Goal: Task Accomplishment & Management: Complete application form

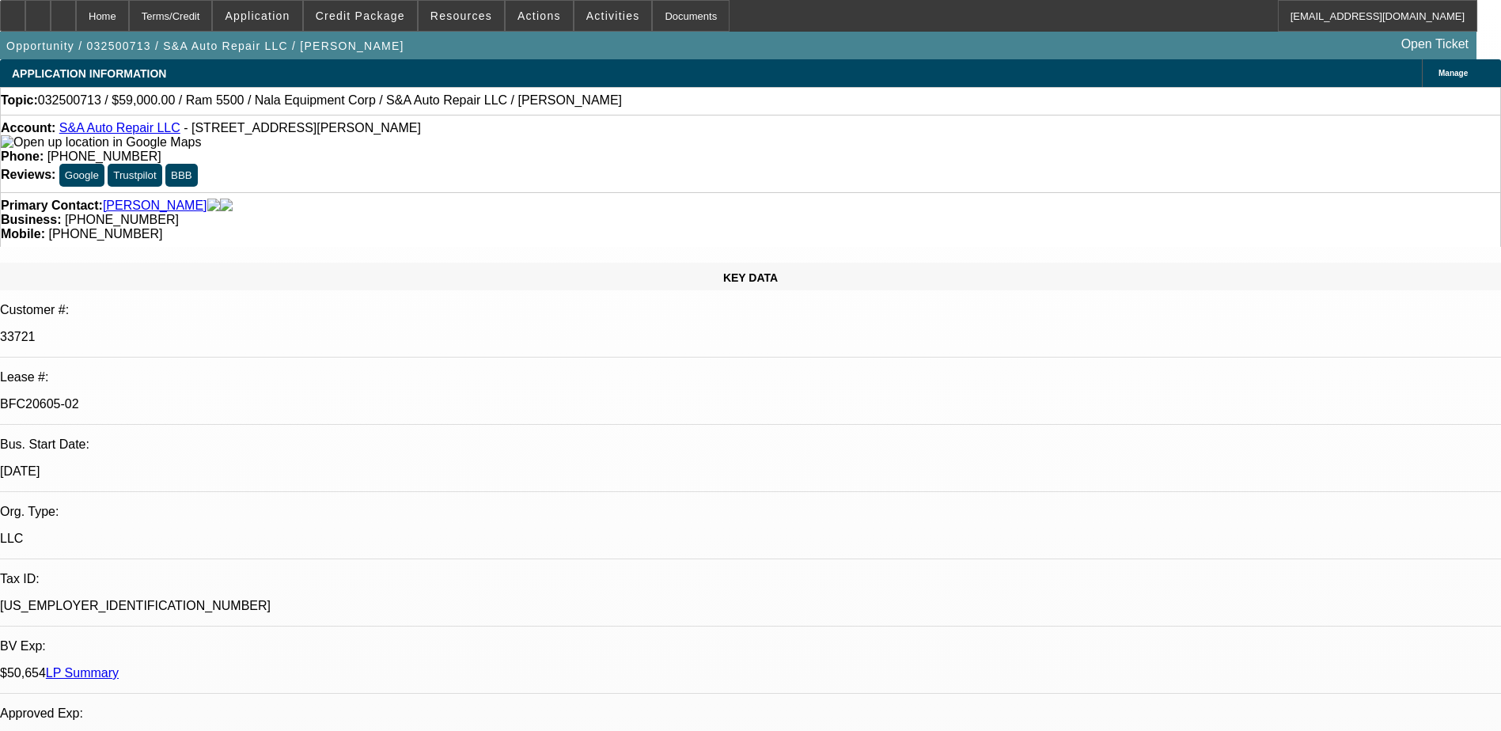
select select "0"
select select "2"
select select "0.1"
select select "0"
select select "2"
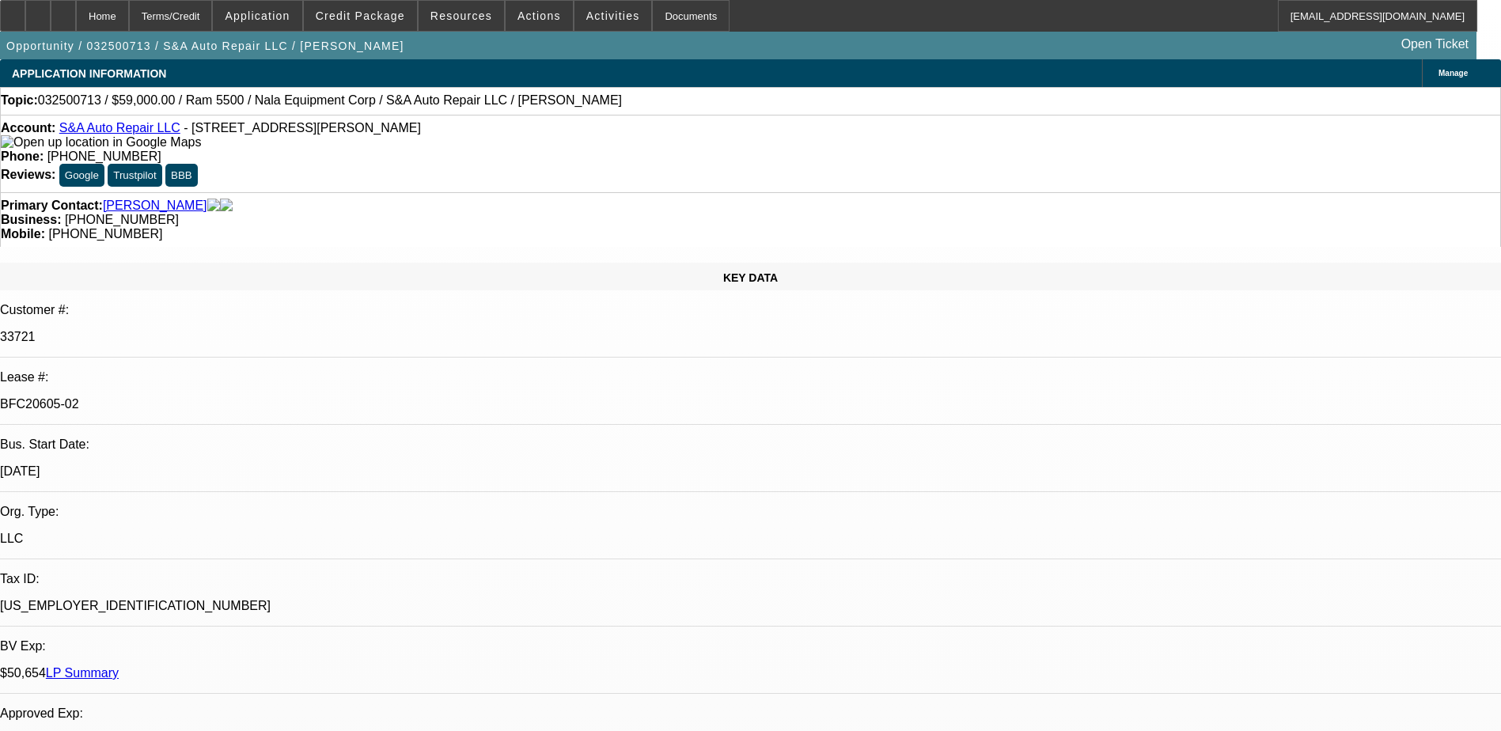
select select "0.1"
select select "0"
select select "2"
select select "0.1"
select select "0"
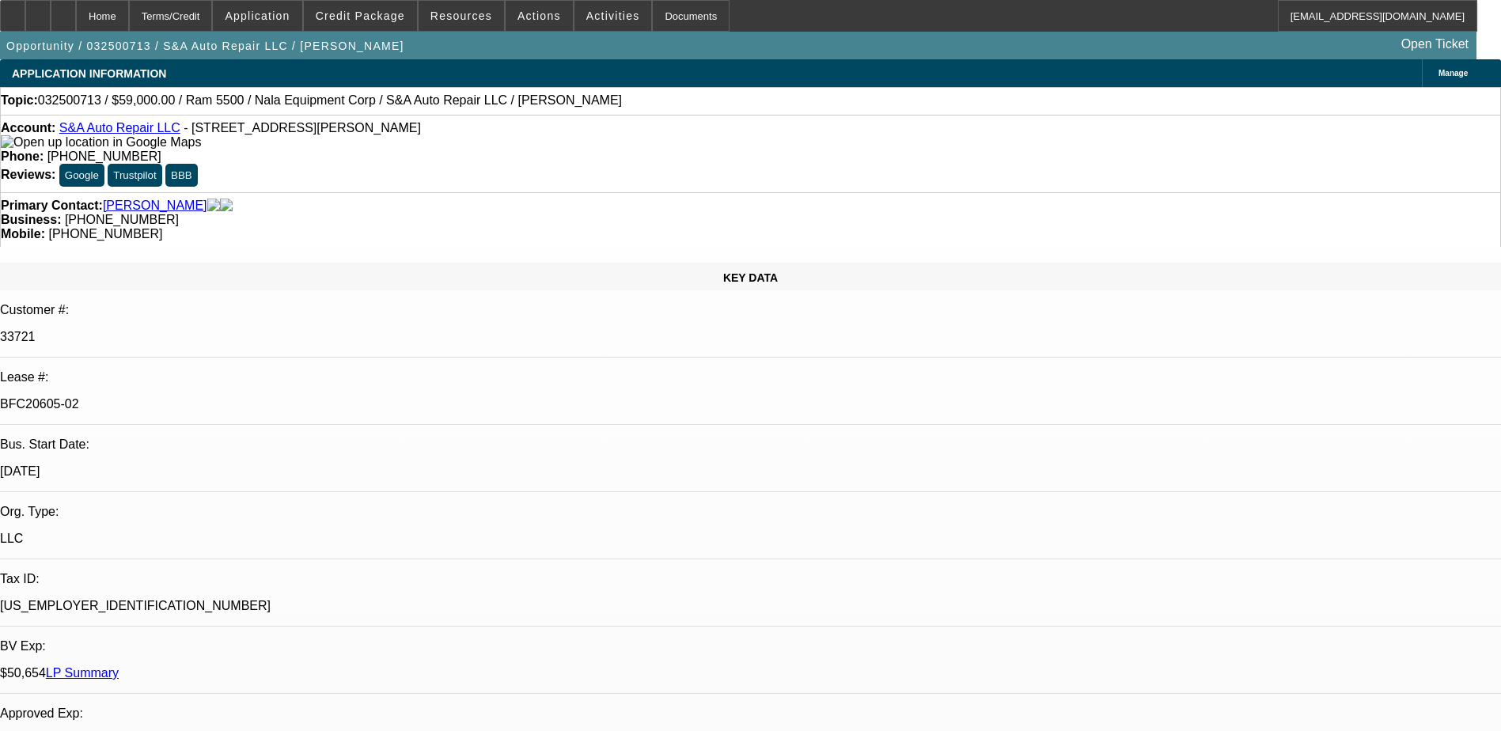
select select "0"
select select "0.1"
select select "1"
select select "2"
select select "4"
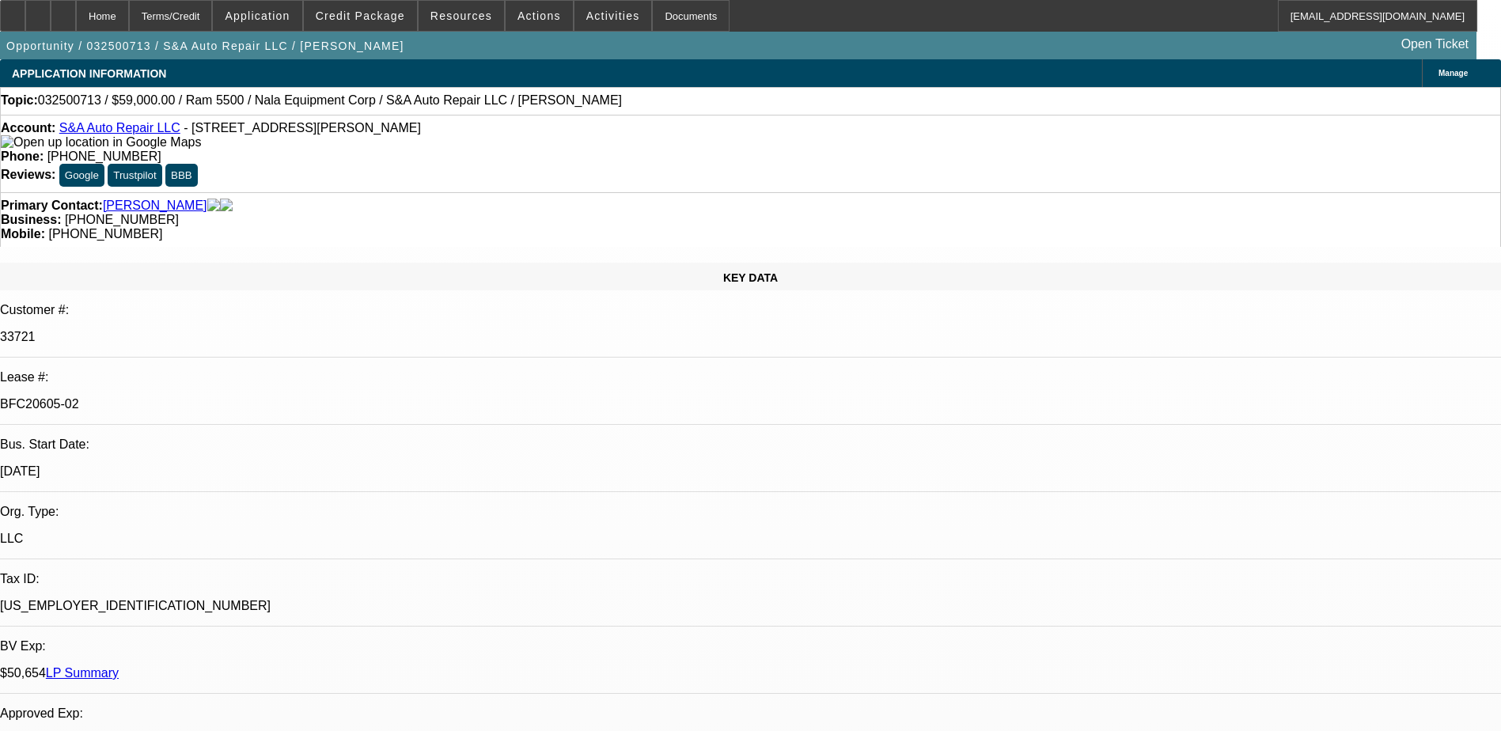
select select "1"
select select "2"
select select "4"
select select "1"
select select "2"
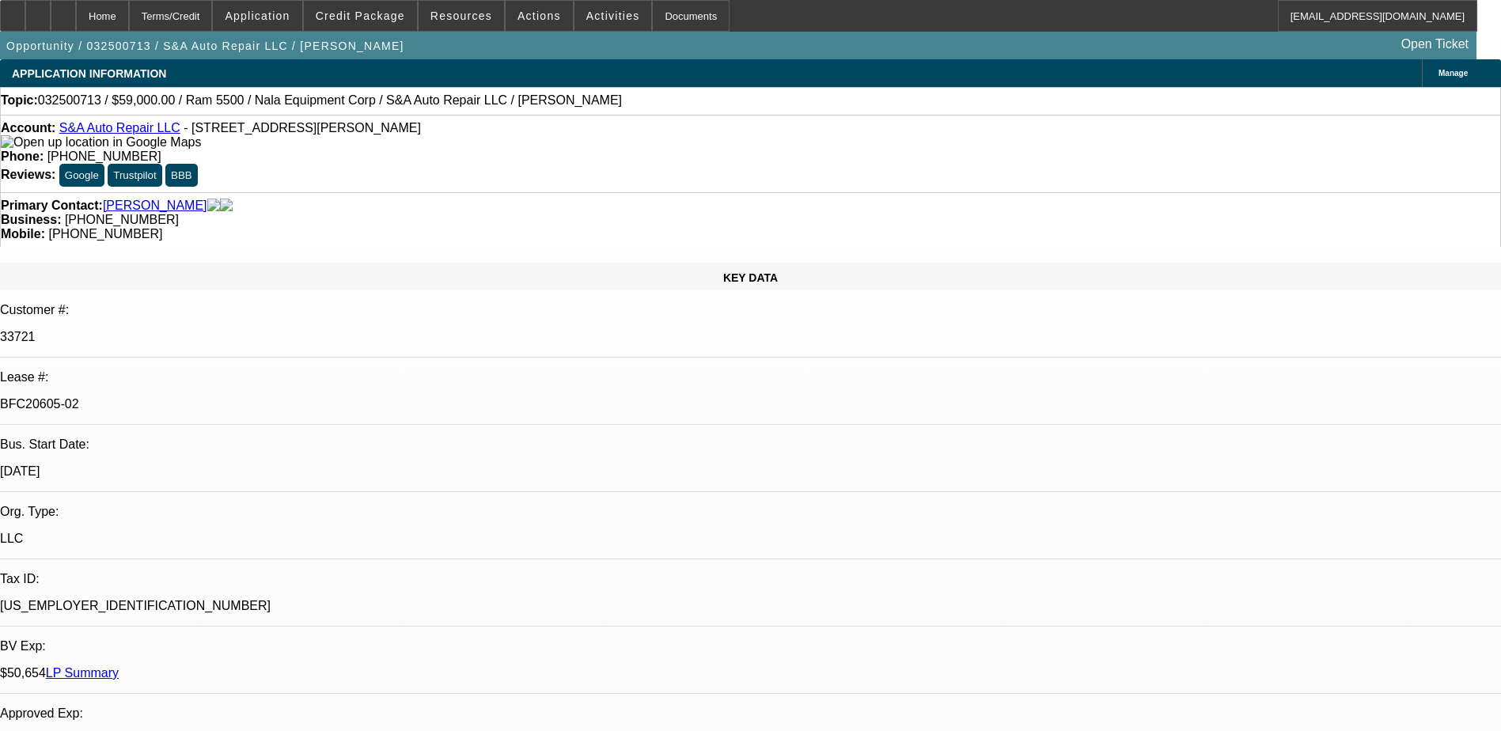
select select "4"
select select "1"
select select "4"
click at [587, 8] on span at bounding box center [614, 16] width 78 height 38
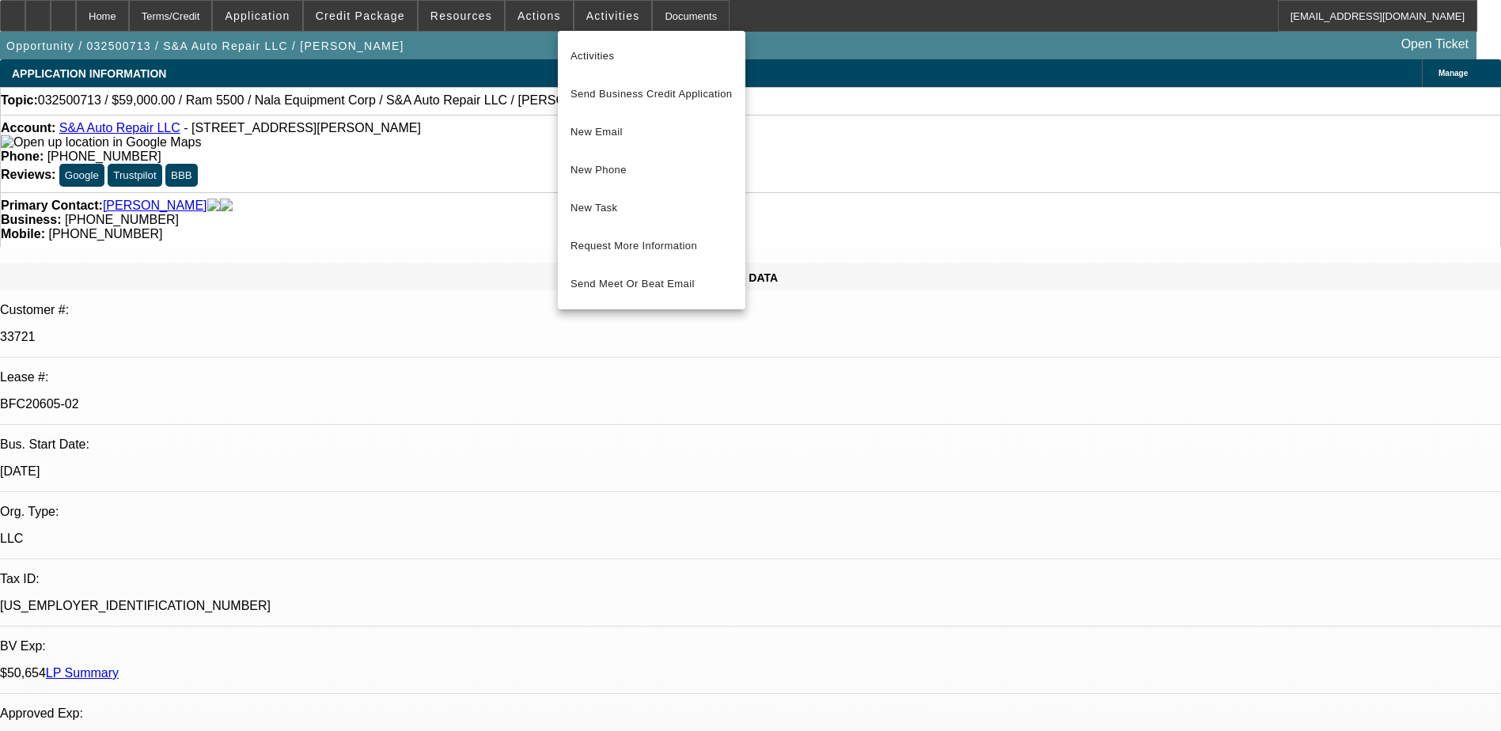
click at [523, 12] on div at bounding box center [750, 365] width 1501 height 731
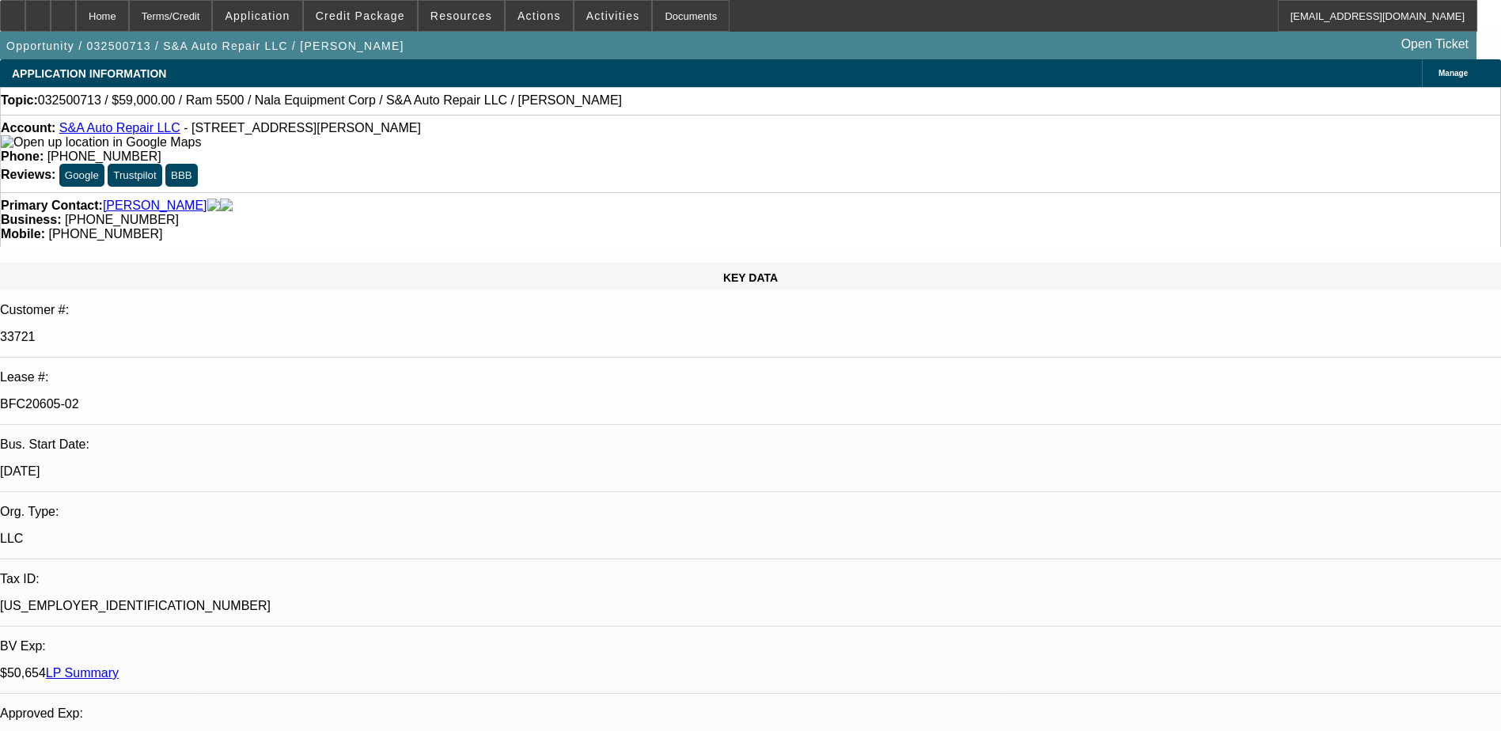
click at [522, 12] on span "Actions" at bounding box center [540, 15] width 44 height 13
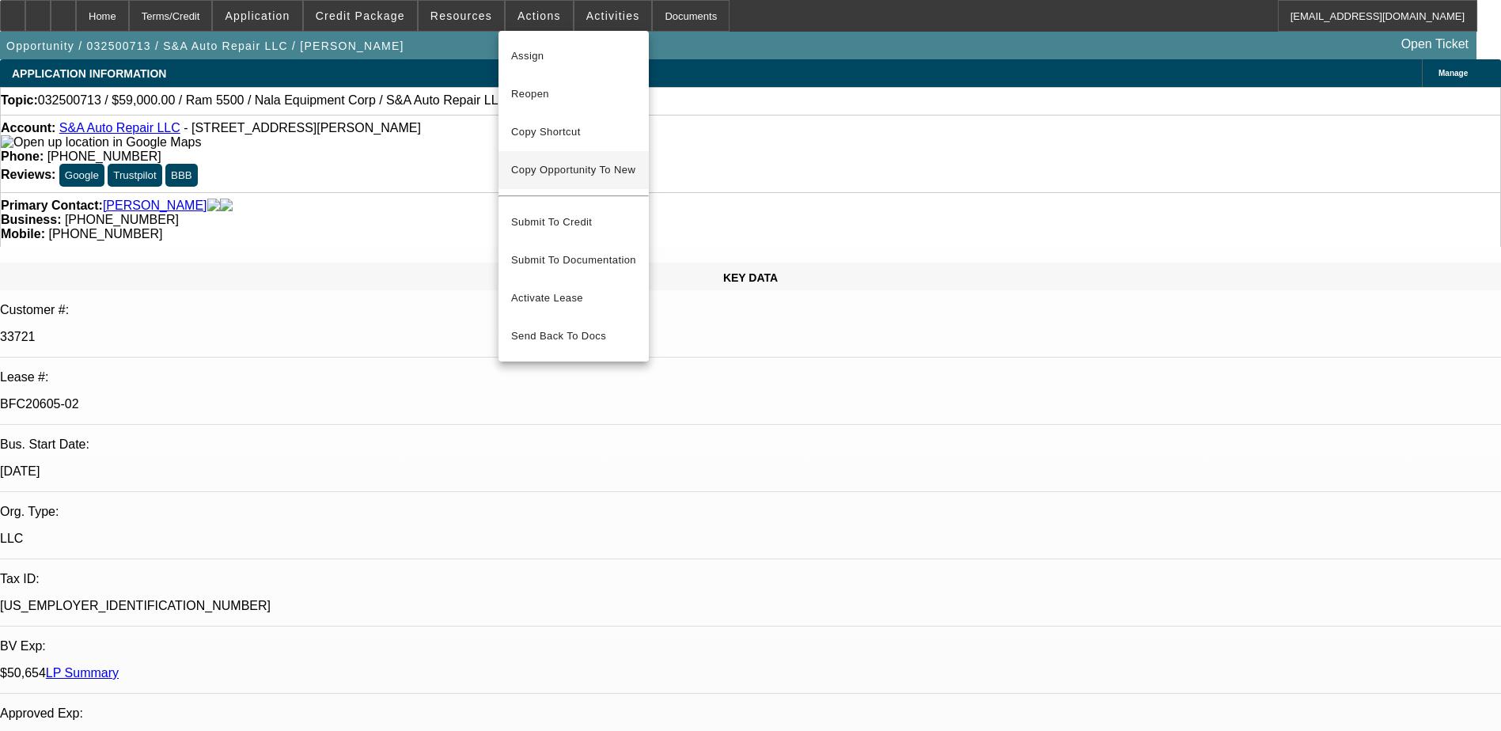
click at [609, 166] on span "Copy Opportunity To New" at bounding box center [573, 170] width 124 height 12
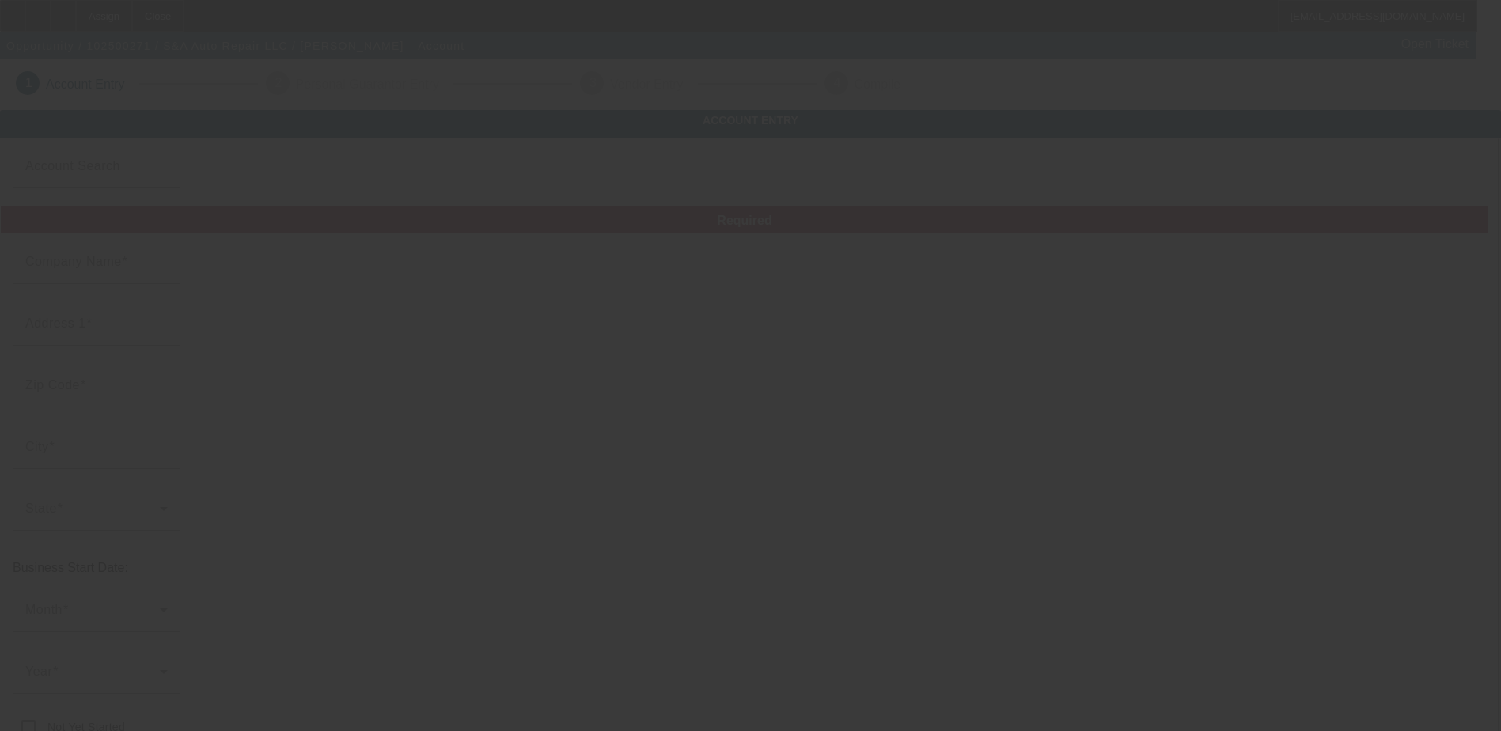
type input "S&A Auto Repair LLC"
type input "[STREET_ADDRESS][PERSON_NAME]"
type input "01960"
type input "Peabody"
type input "[PHONE_NUMBER]"
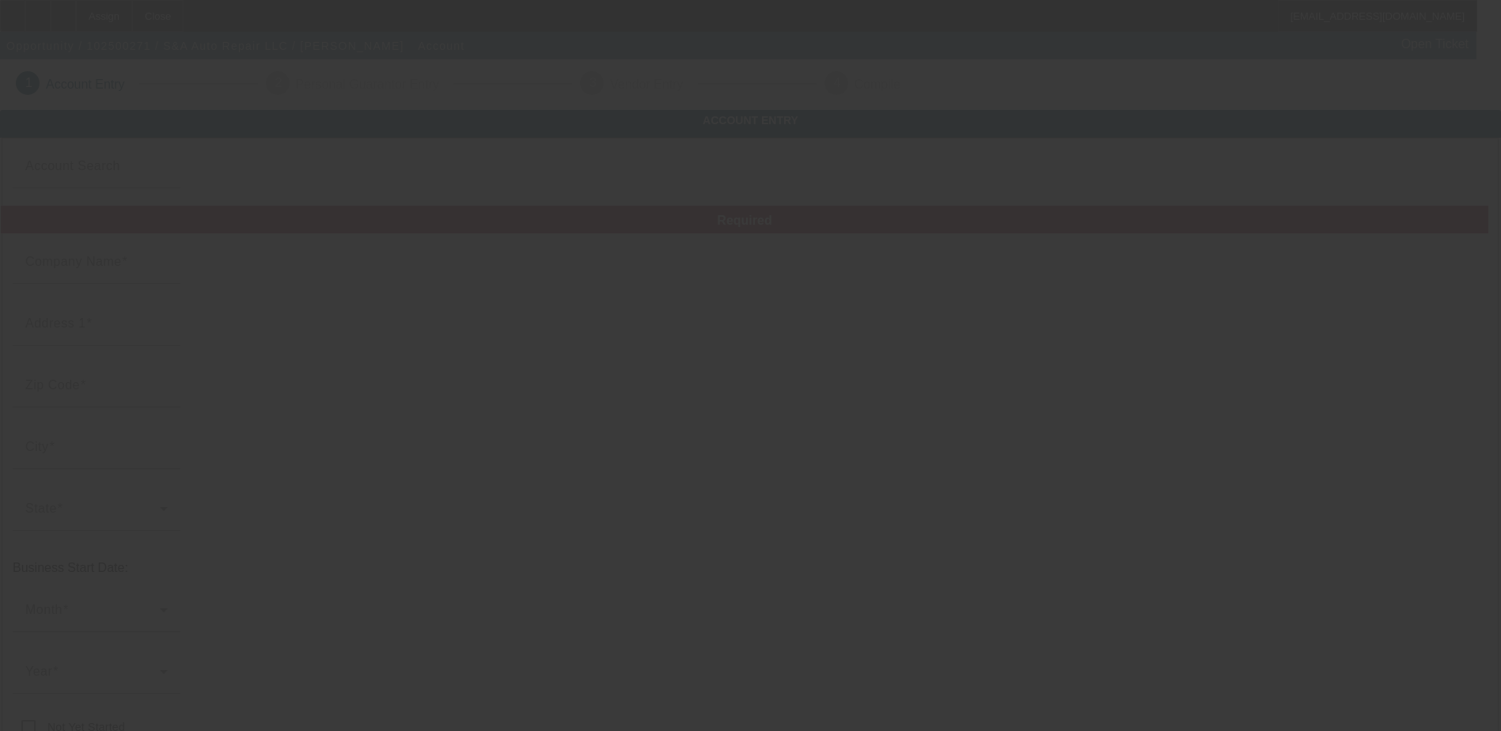
type input "[EMAIL_ADDRESS][DOMAIN_NAME]"
type input "[GEOGRAPHIC_DATA]"
type input "[US_EMPLOYER_IDENTIFICATION_NUMBER]"
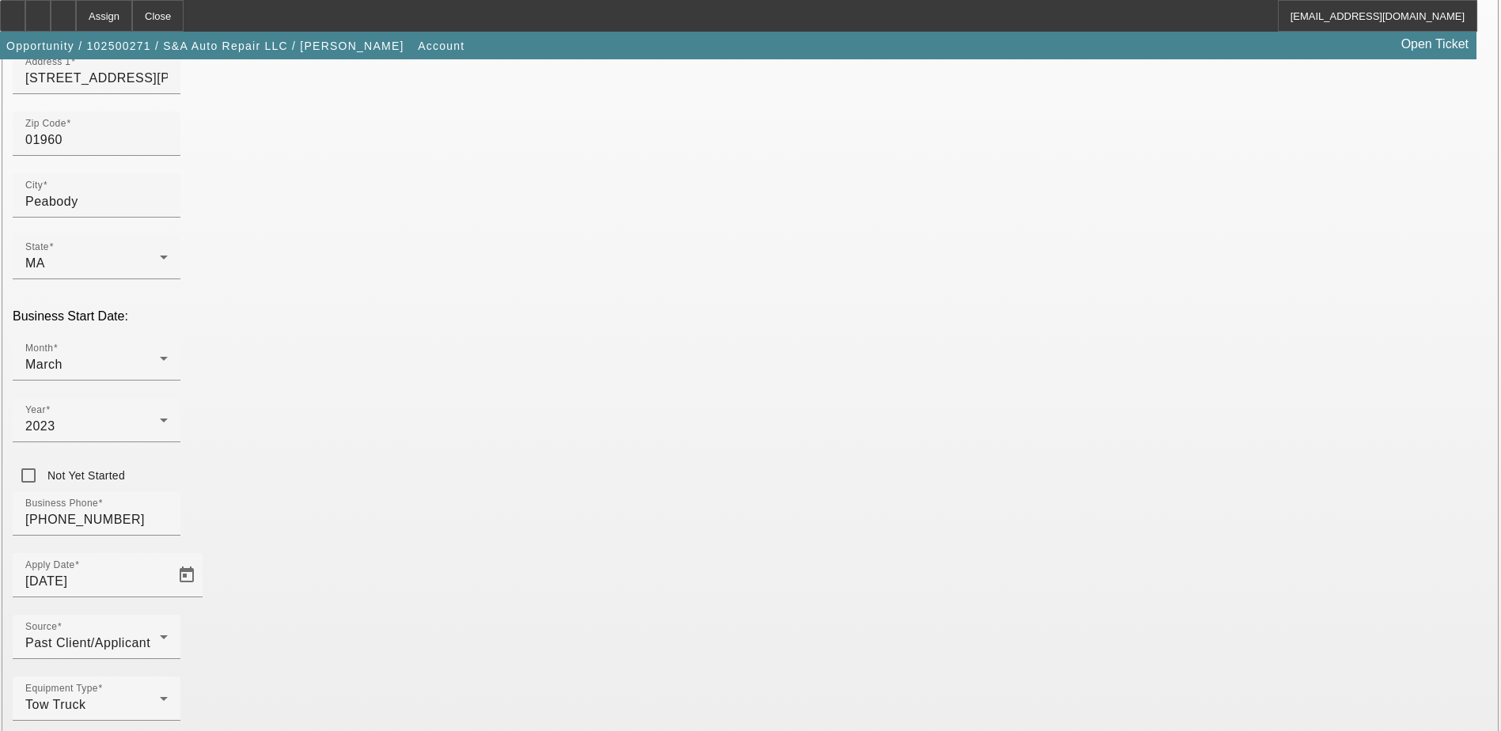
scroll to position [282, 0]
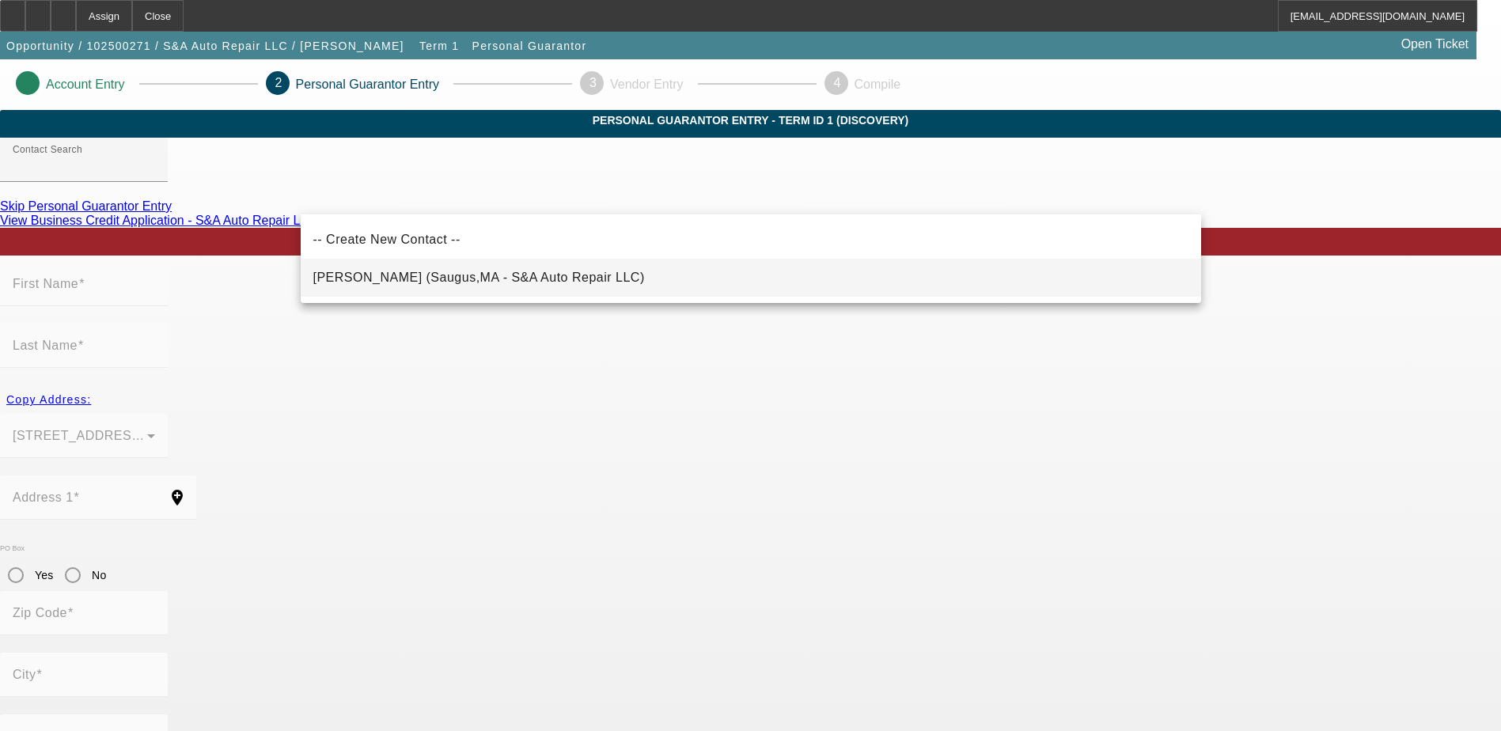
click at [556, 283] on mat-option "[PERSON_NAME] (Saugus,MA - S&A Auto Repair LLC)" at bounding box center [751, 278] width 901 height 38
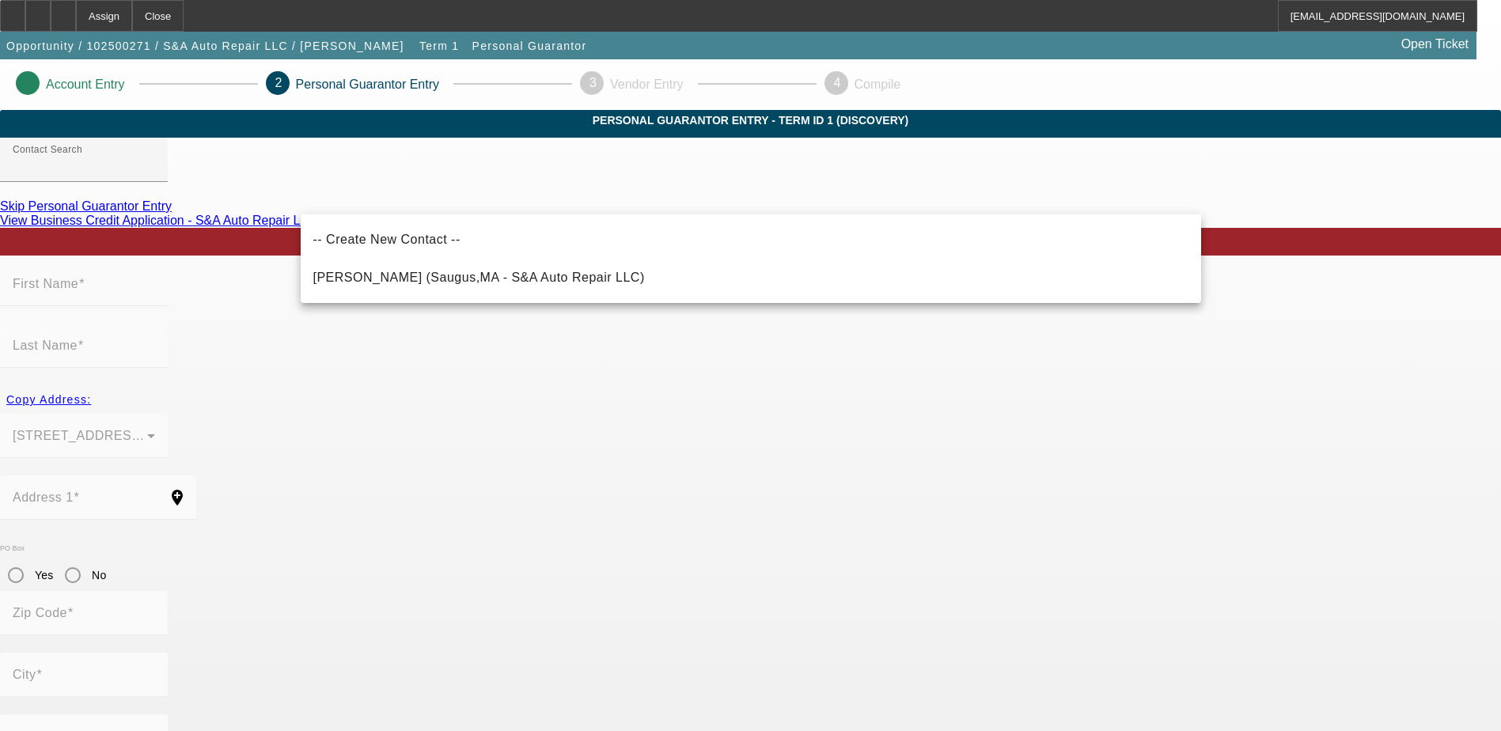
type input "[PERSON_NAME] (Saugus,MA - S&A Auto Repair LLC)"
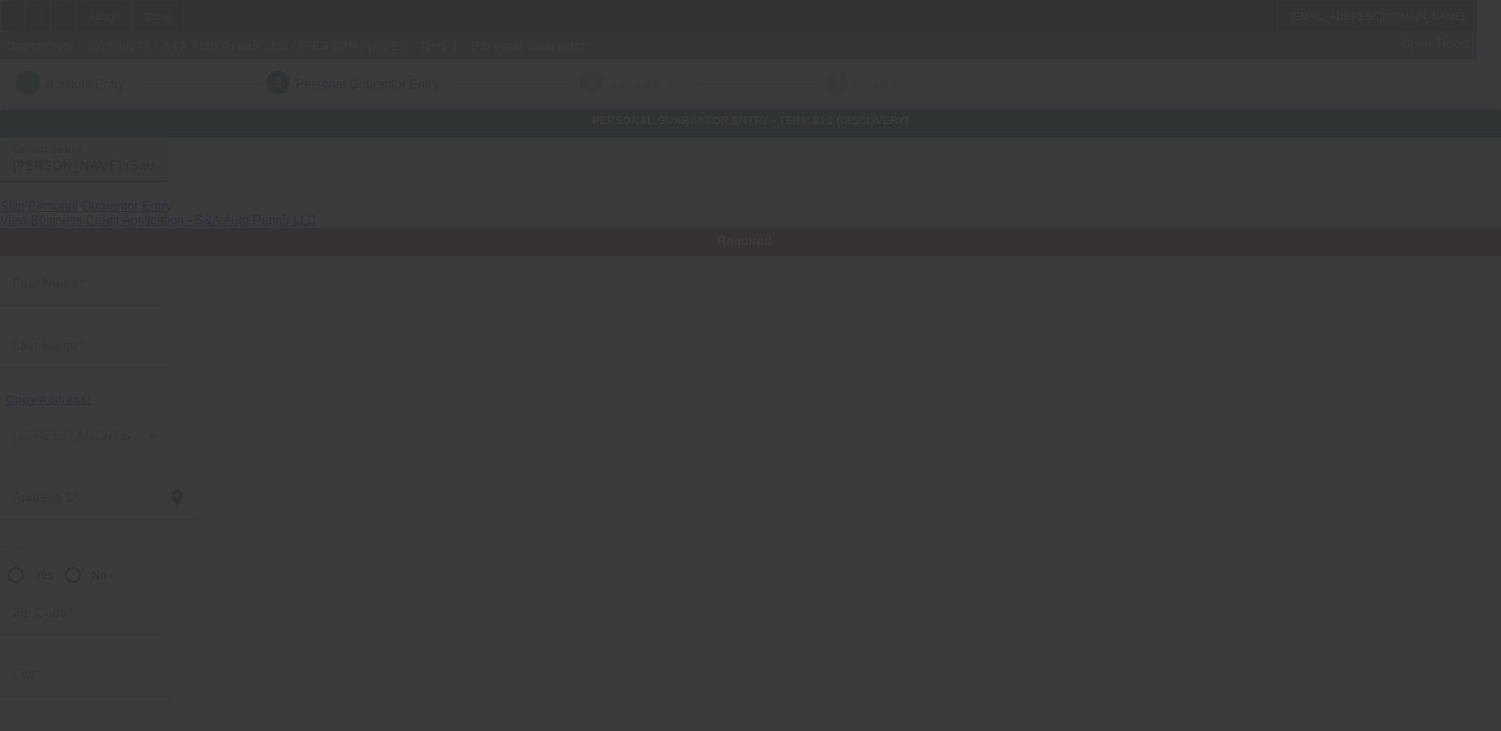
type input "[PERSON_NAME]"
type input "[STREET_ADDRESS]"
radio input "true"
type input "01906"
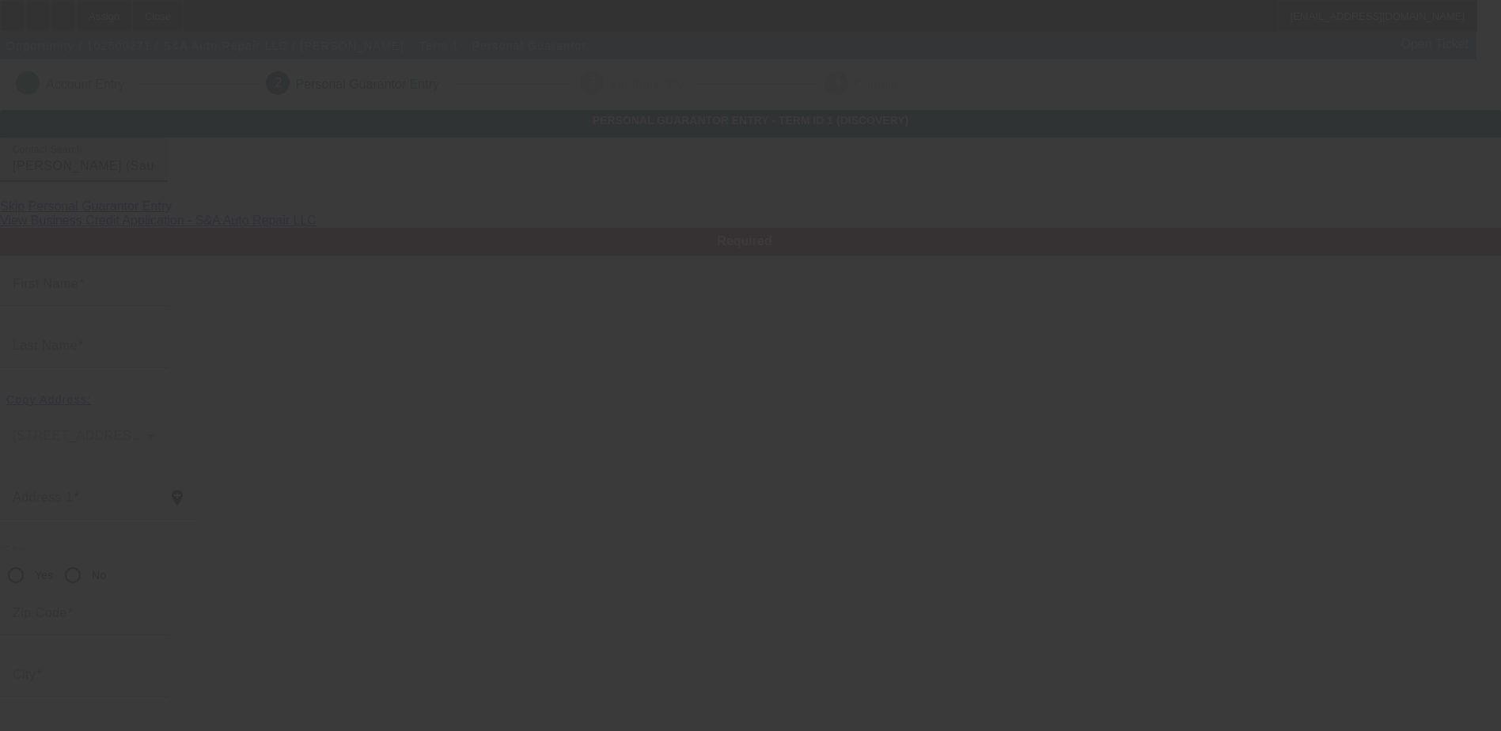
type input "Saugus"
type input "[PHONE_NUMBER]"
type input "100"
type input "031-68-4749"
type input "[EMAIL_ADDRESS][DOMAIN_NAME]"
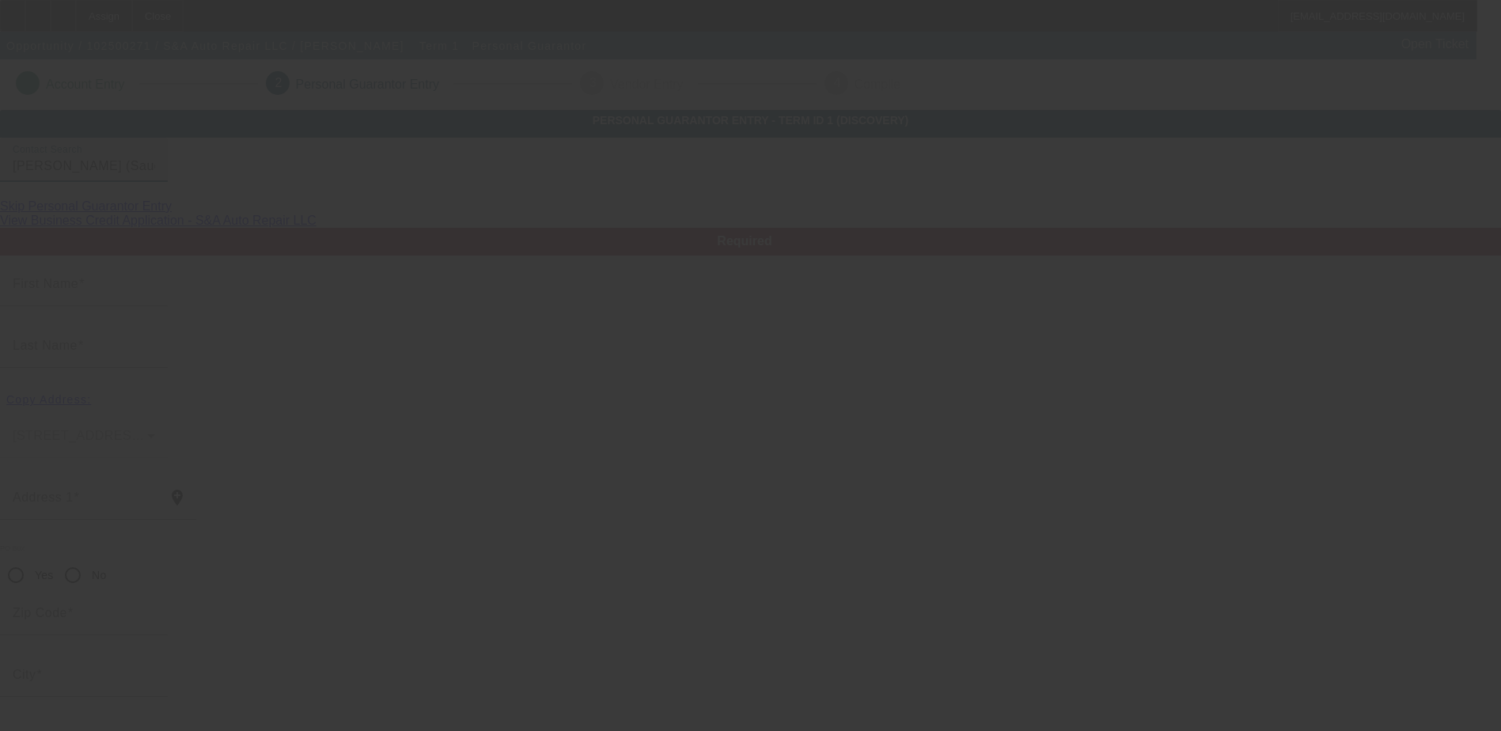
type input "[PHONE_NUMBER]"
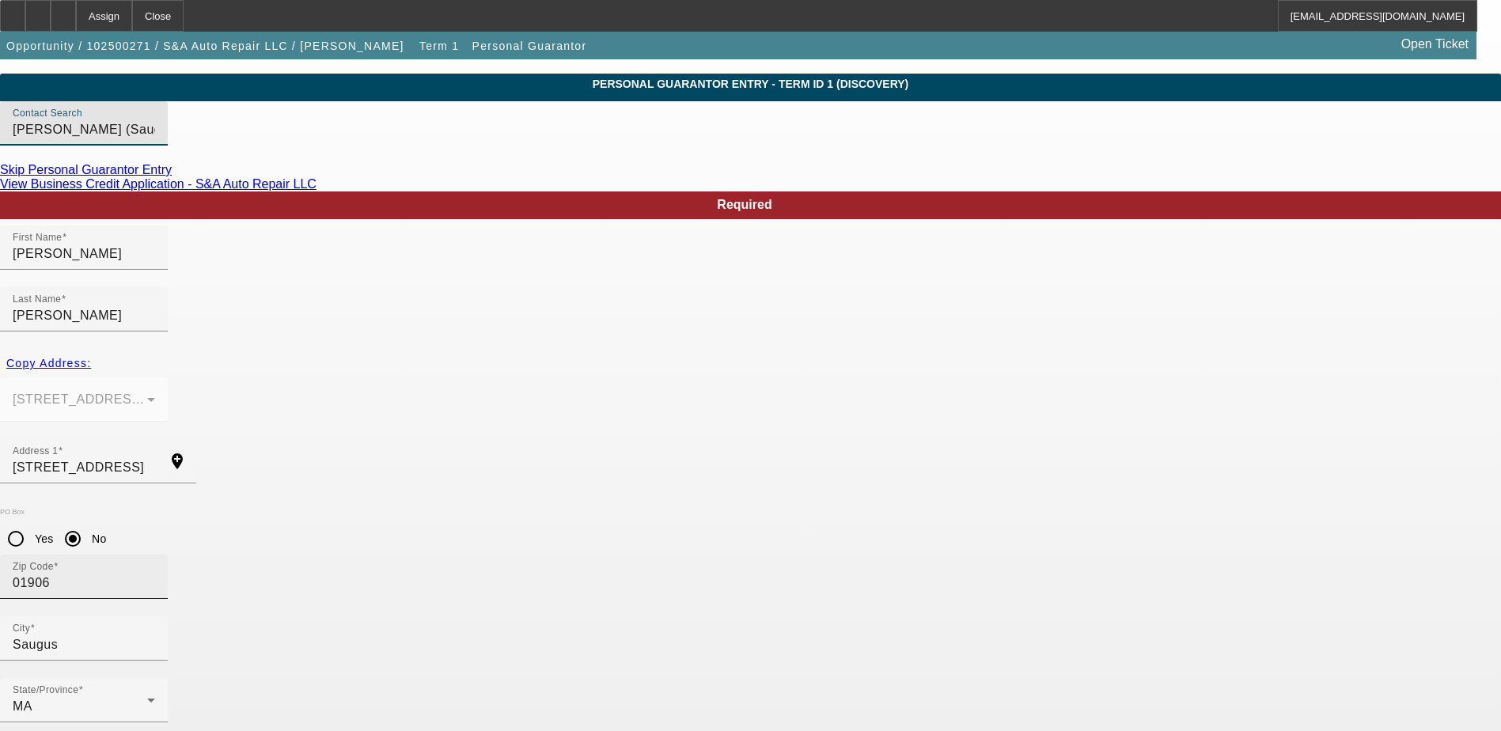
scroll to position [57, 0]
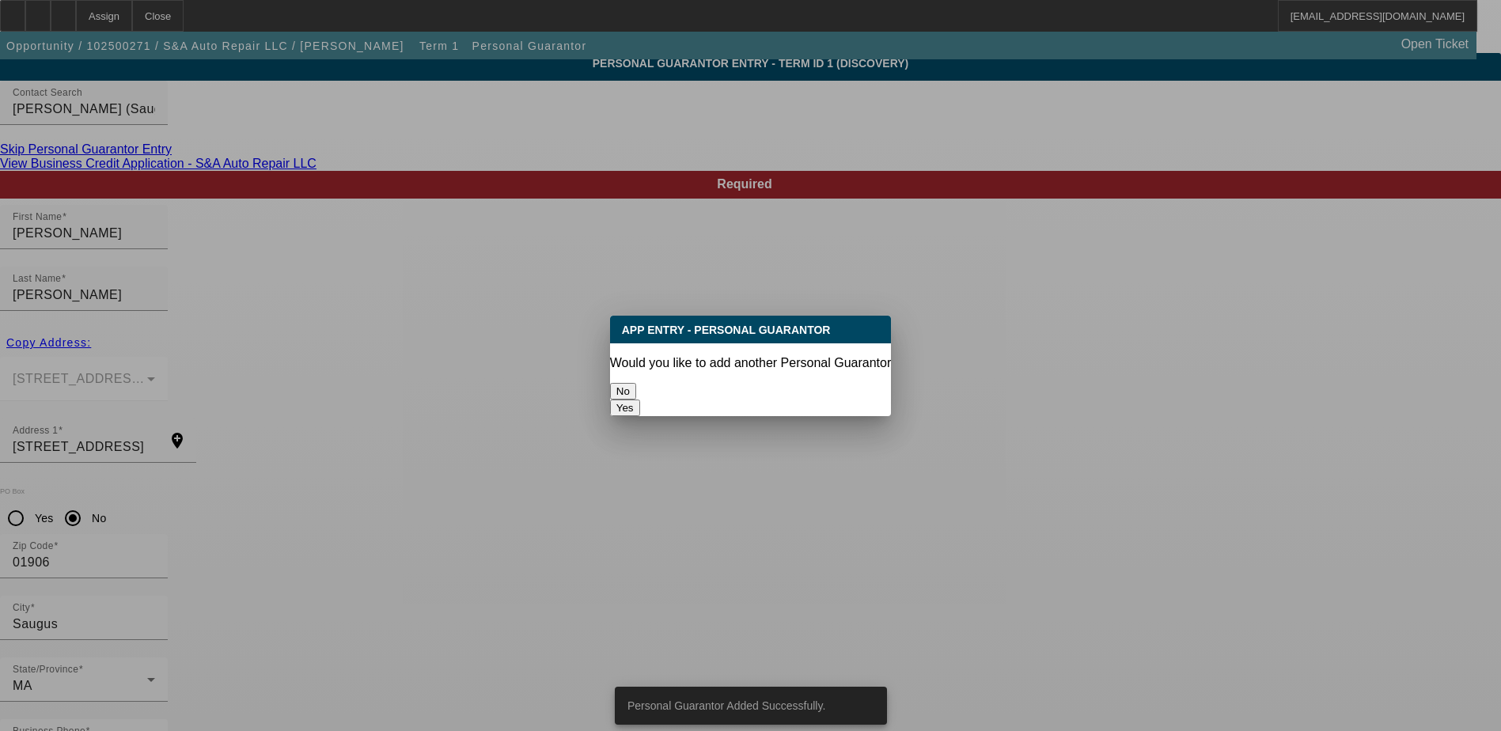
scroll to position [0, 0]
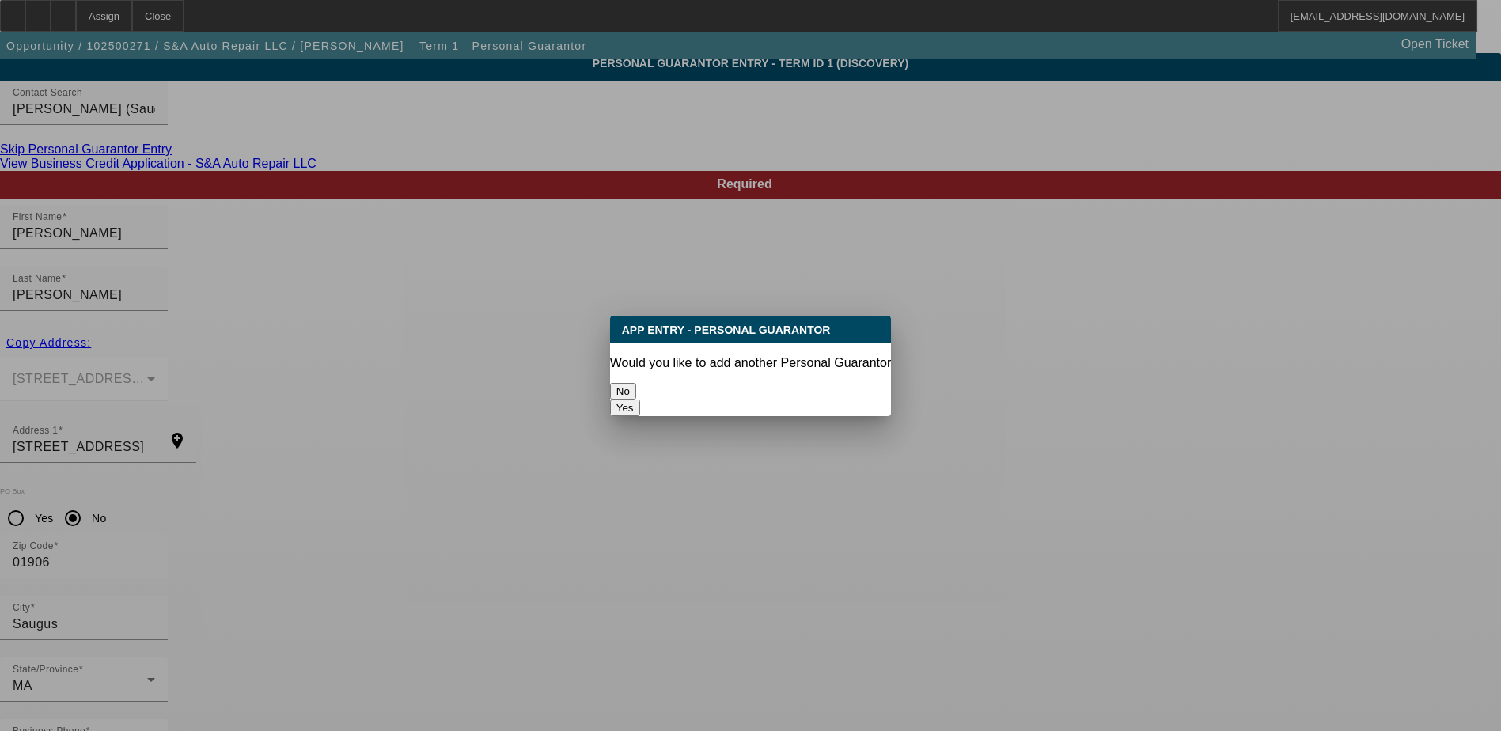
click at [636, 388] on button "No" at bounding box center [623, 391] width 26 height 17
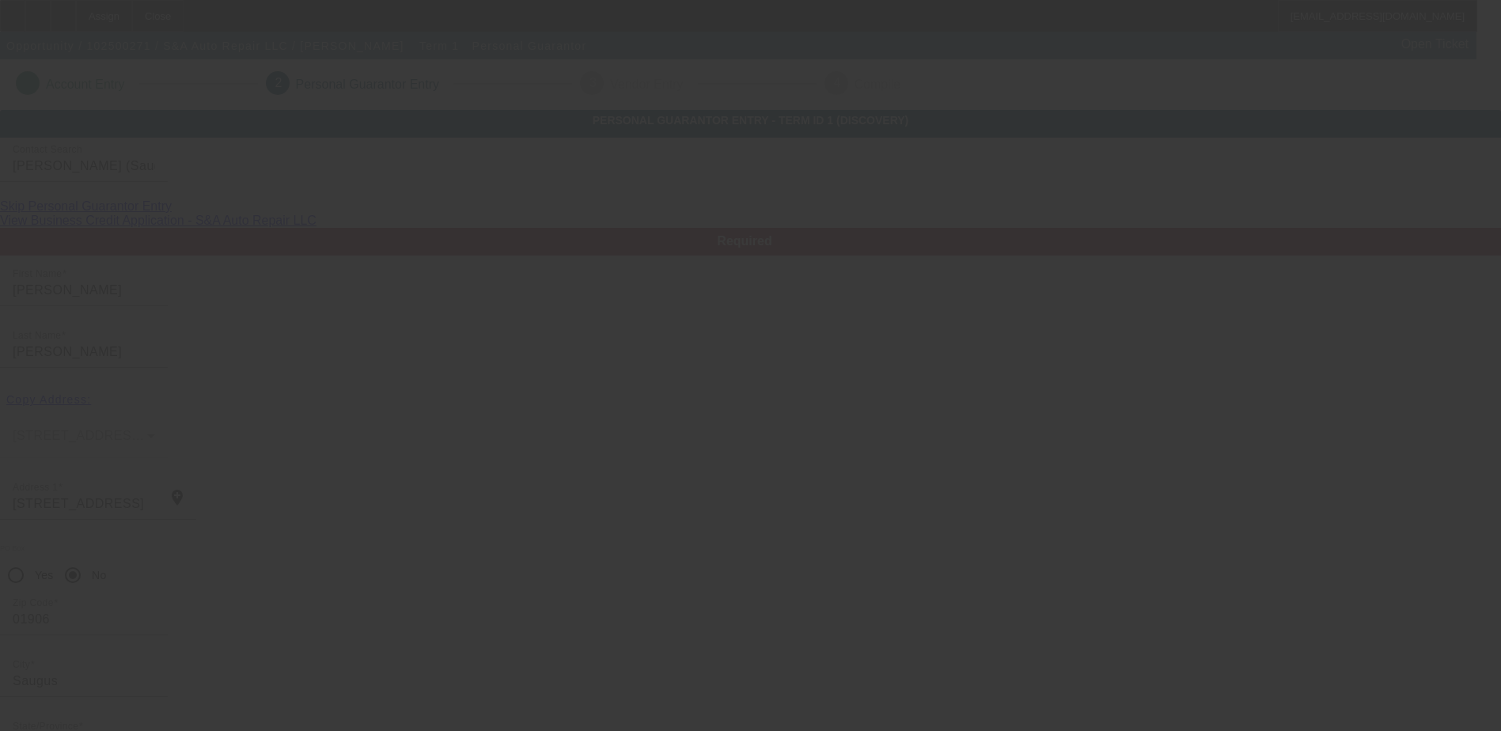
scroll to position [57, 0]
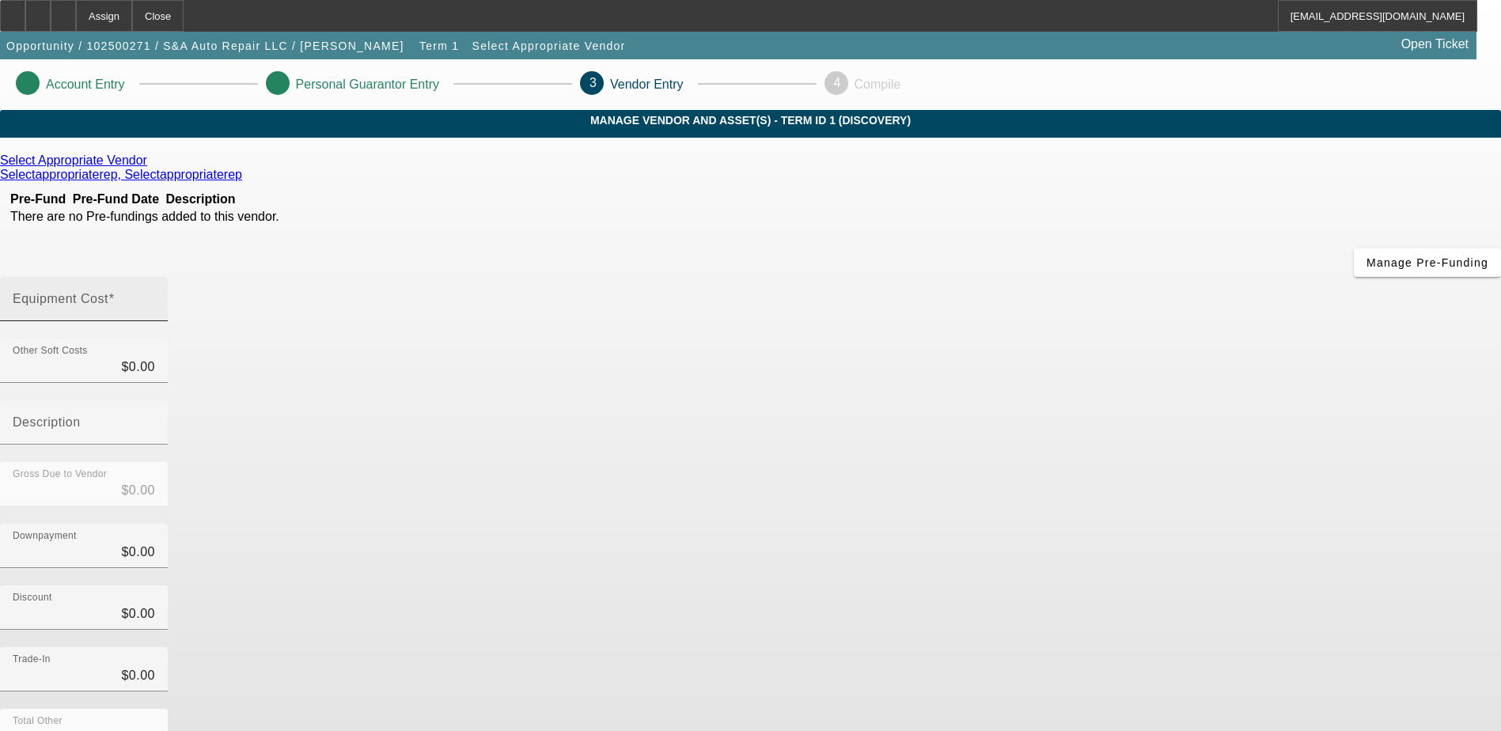
click at [155, 296] on input "Equipment Cost" at bounding box center [84, 305] width 142 height 19
type input "8"
type input "$8.00"
type input "80"
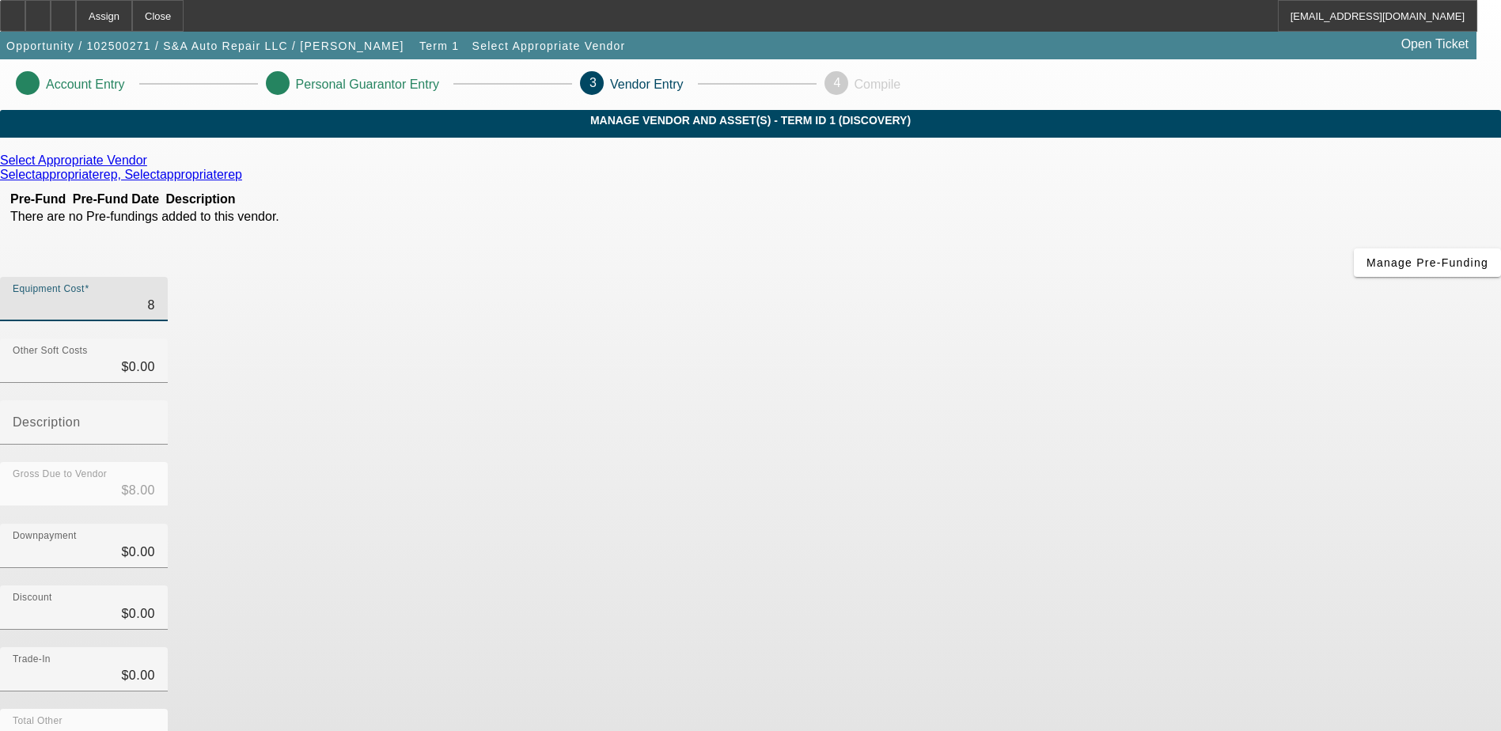
type input "$80.00"
type input "800"
type input "$800.00"
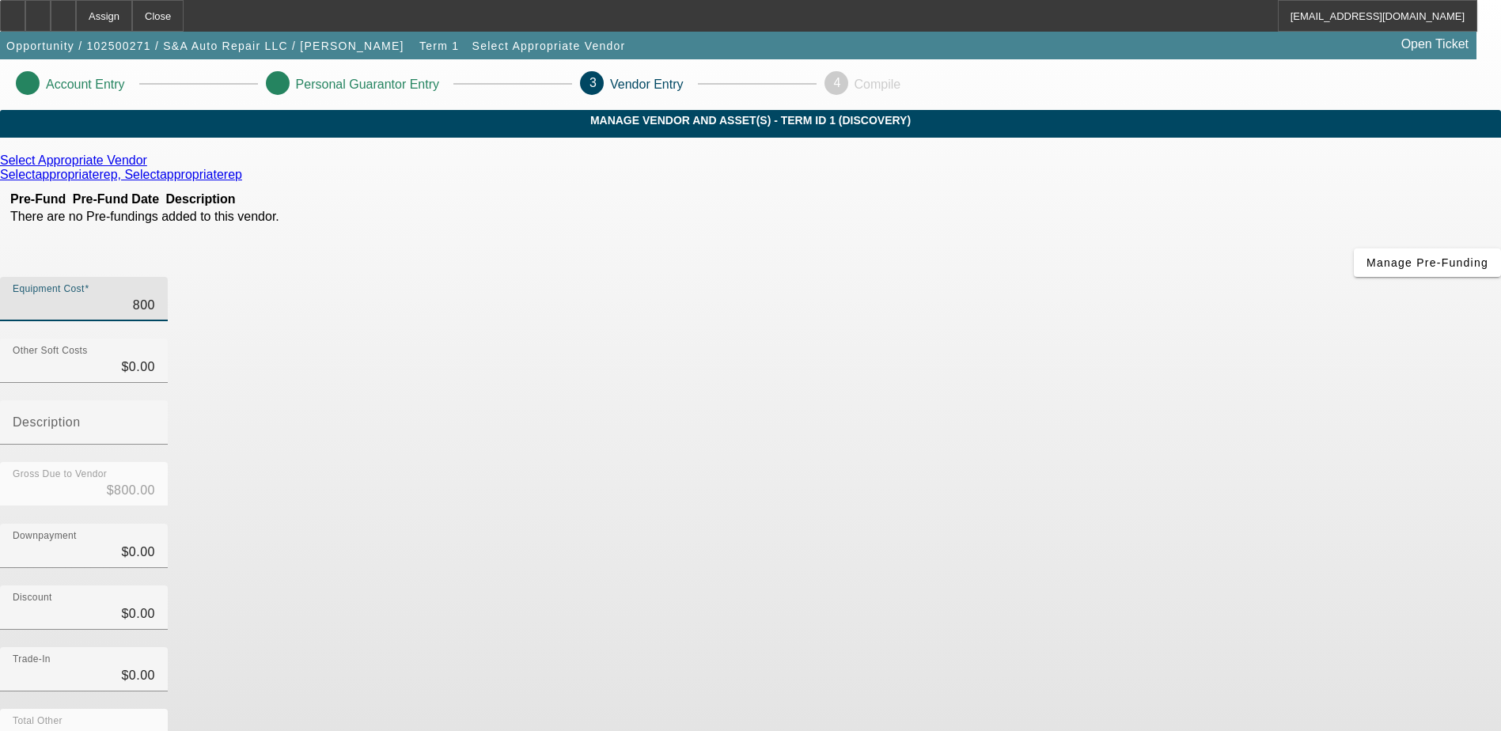
type input "8000"
type input "$8,000.00"
type input "80000"
type input "$80,000.00"
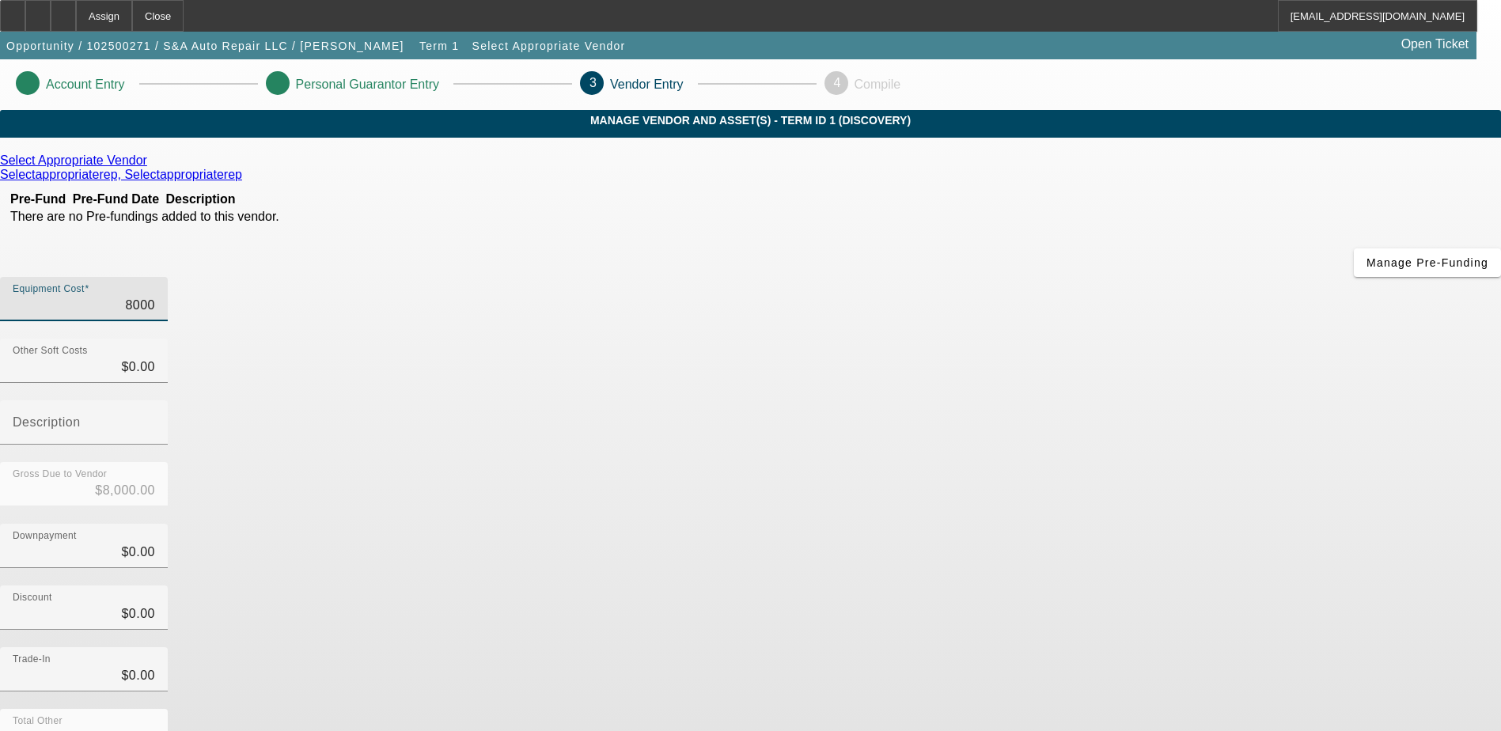
type input "$80,000.00"
click at [1104, 586] on div "Discount $0.00" at bounding box center [750, 617] width 1501 height 62
click at [155, 419] on input "Description" at bounding box center [84, 428] width 142 height 19
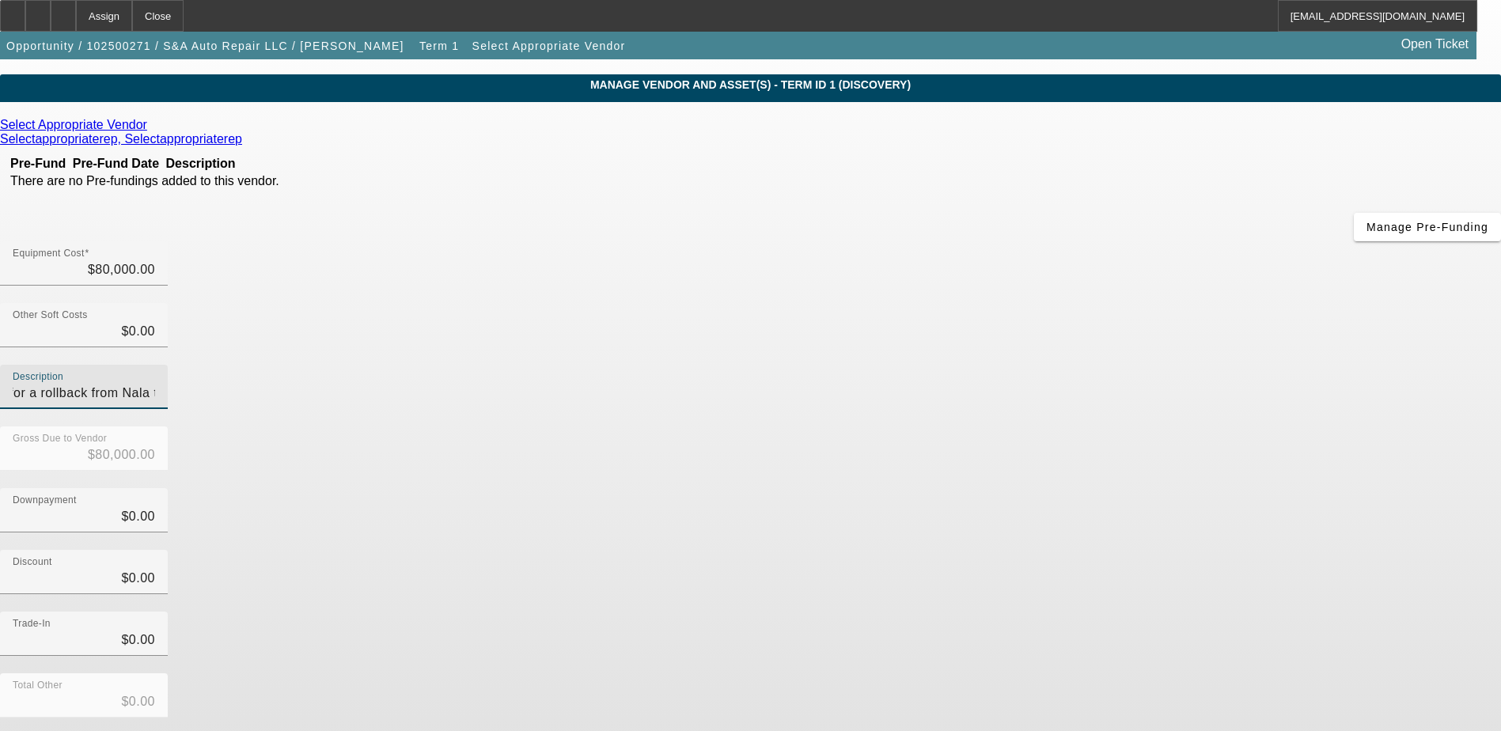
scroll to position [70, 0]
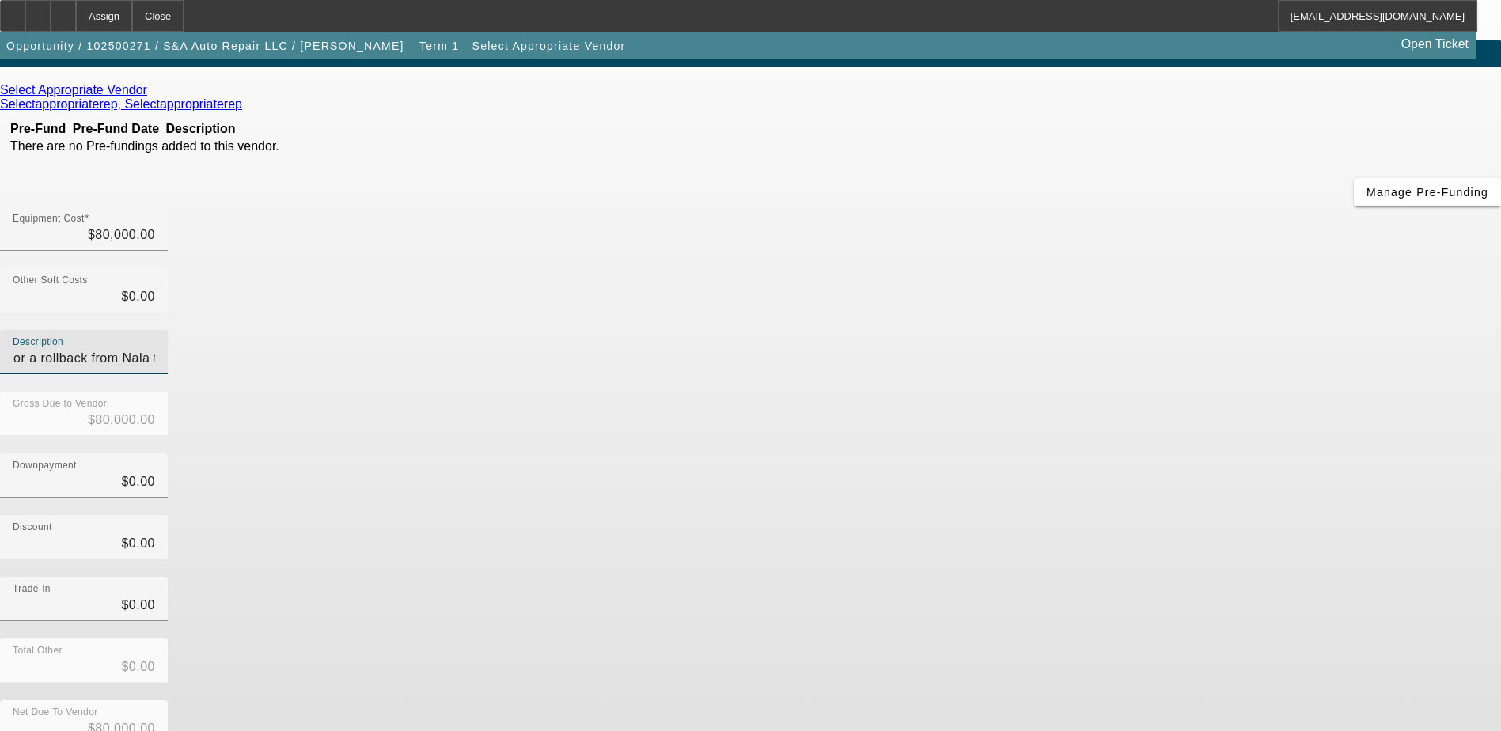
type input "He is looking for a rollback from Nala trucks in [GEOGRAPHIC_DATA] Mass"
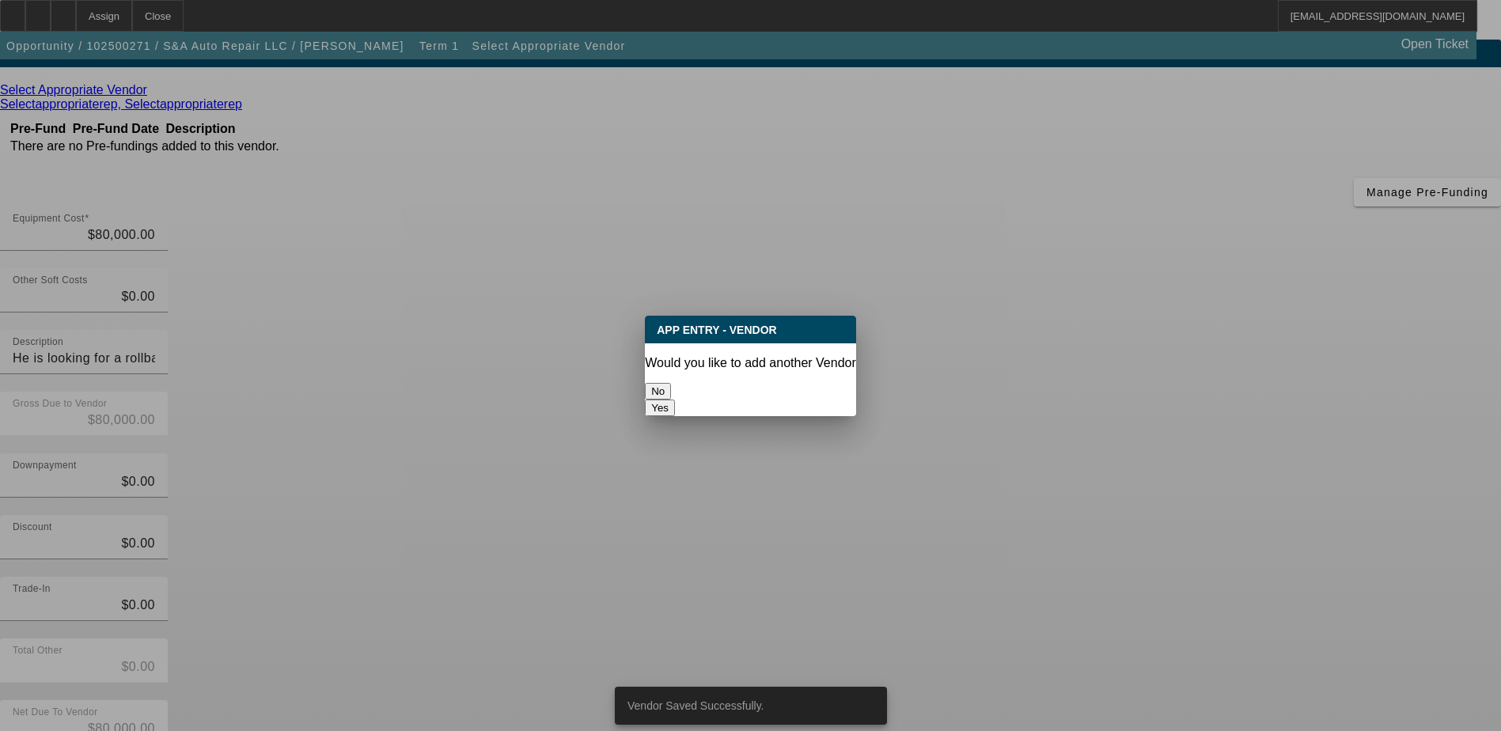
click at [671, 383] on button "No" at bounding box center [658, 391] width 26 height 17
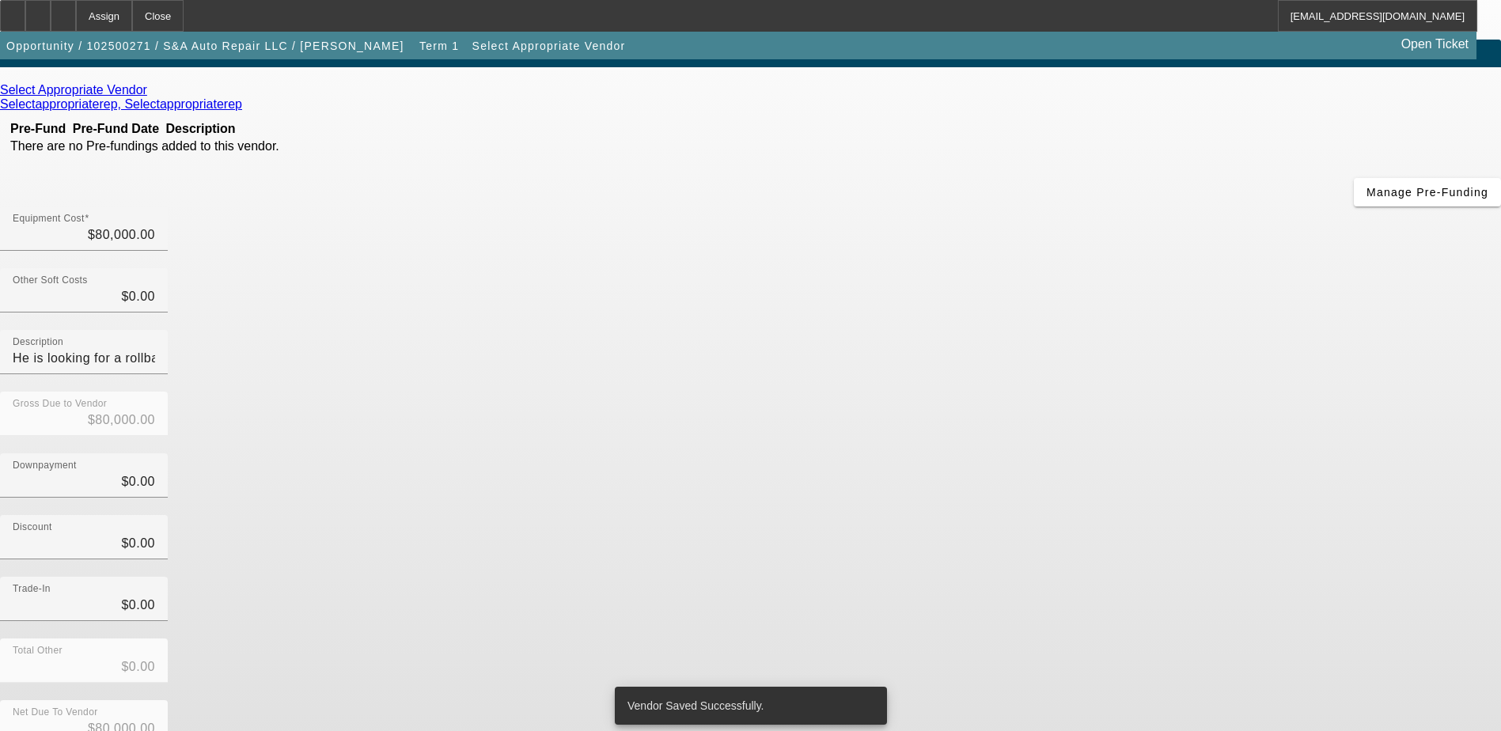
scroll to position [70, 0]
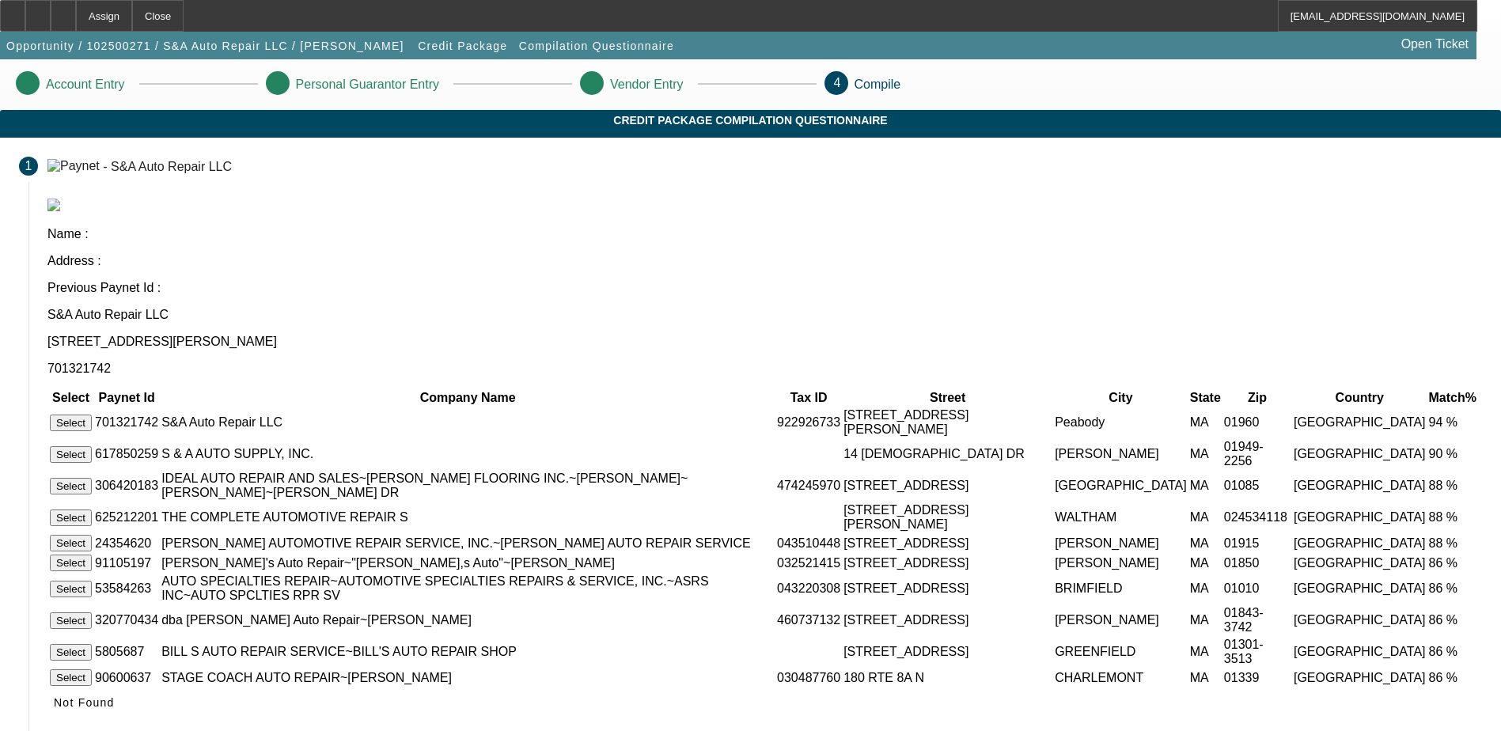
click at [92, 415] on button "Select" at bounding box center [71, 423] width 42 height 17
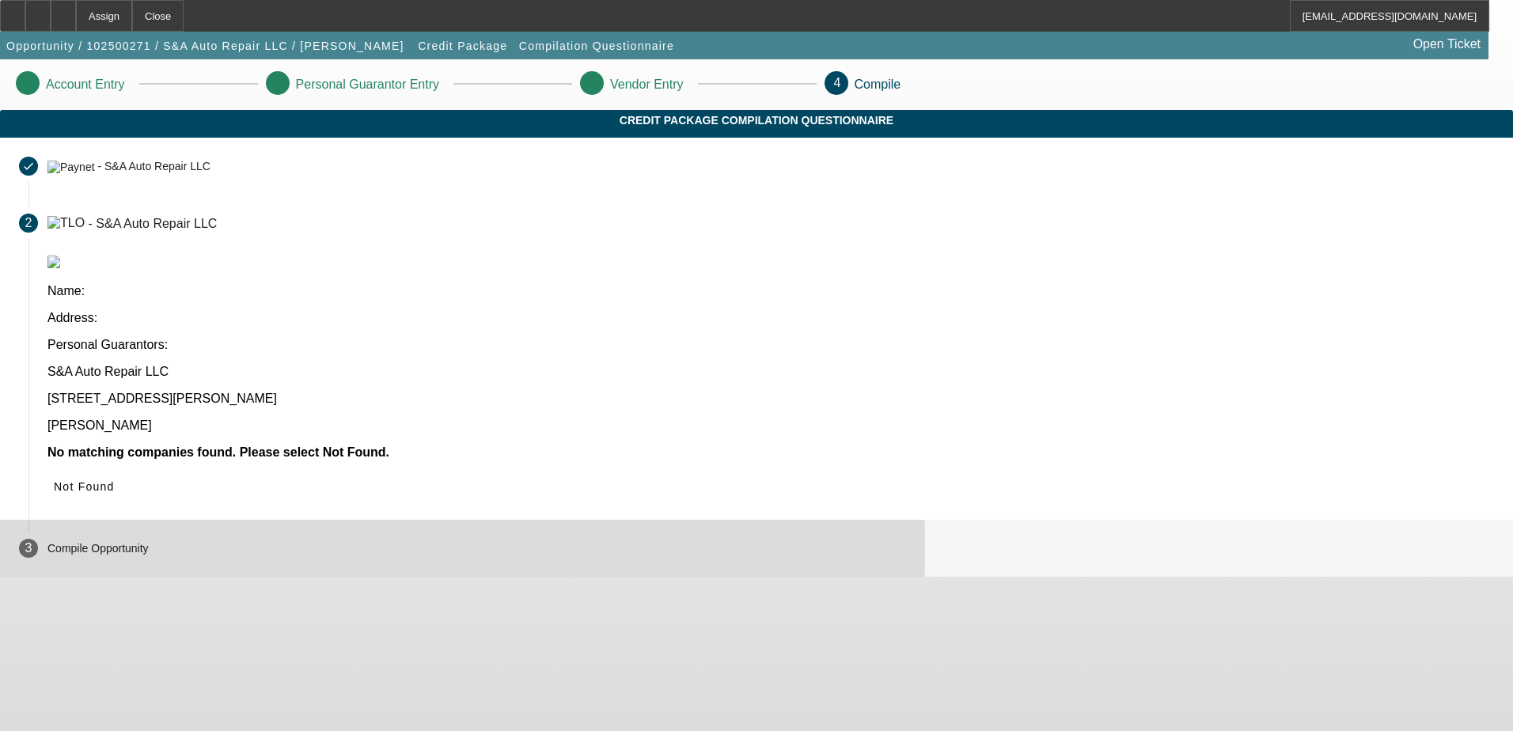
click at [149, 542] on p "Compile Opportunity" at bounding box center [97, 548] width 101 height 13
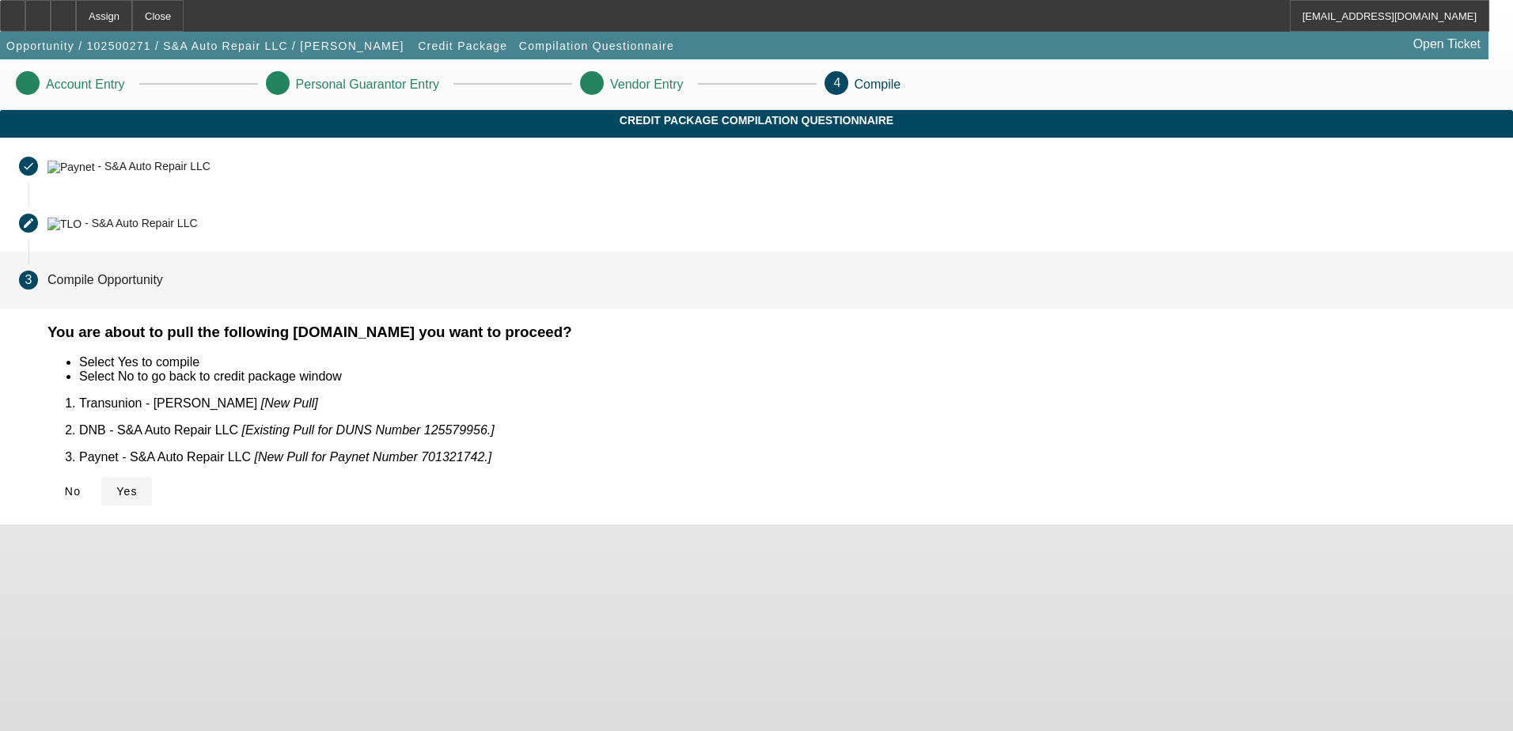
click at [138, 492] on span "Yes" at bounding box center [126, 491] width 21 height 13
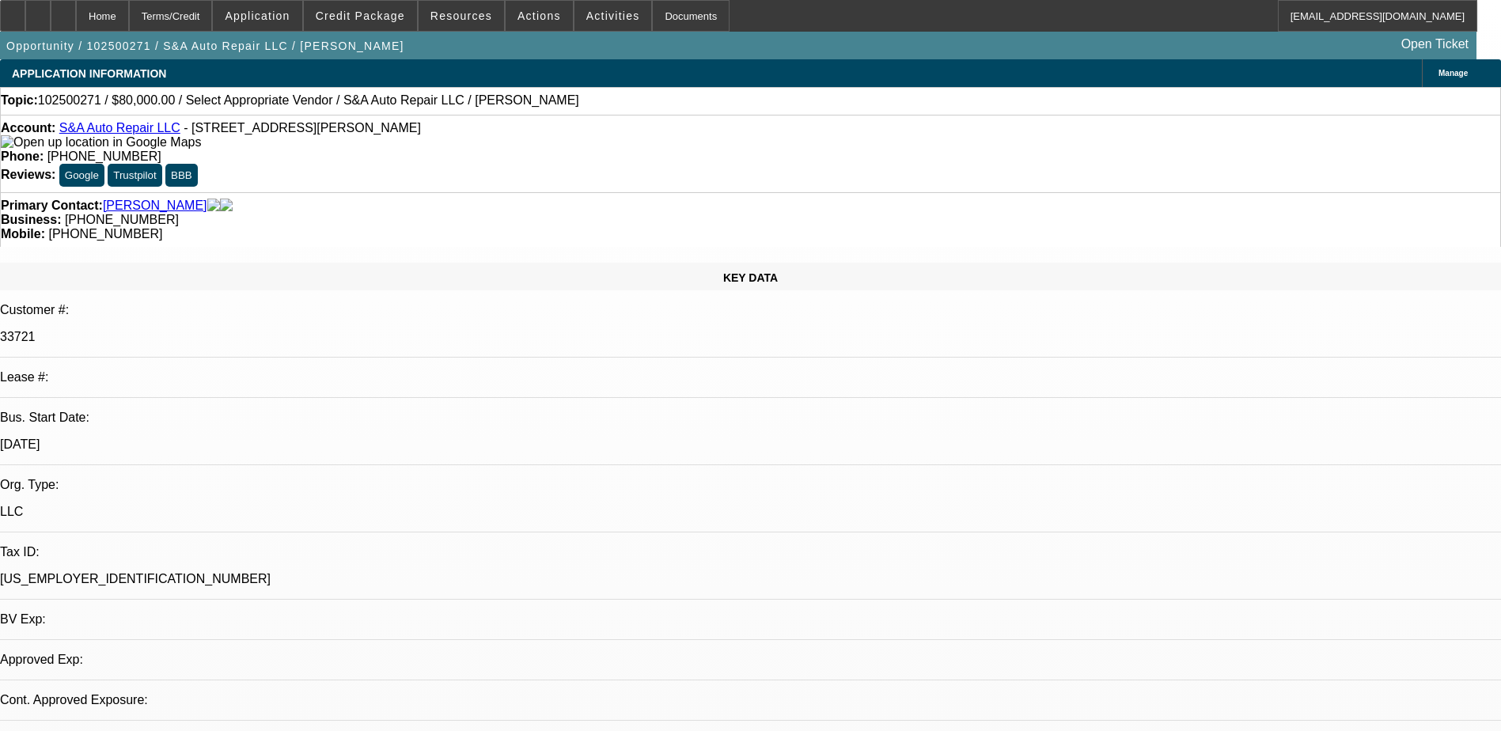
select select "0"
select select "2"
select select "0.1"
select select "4"
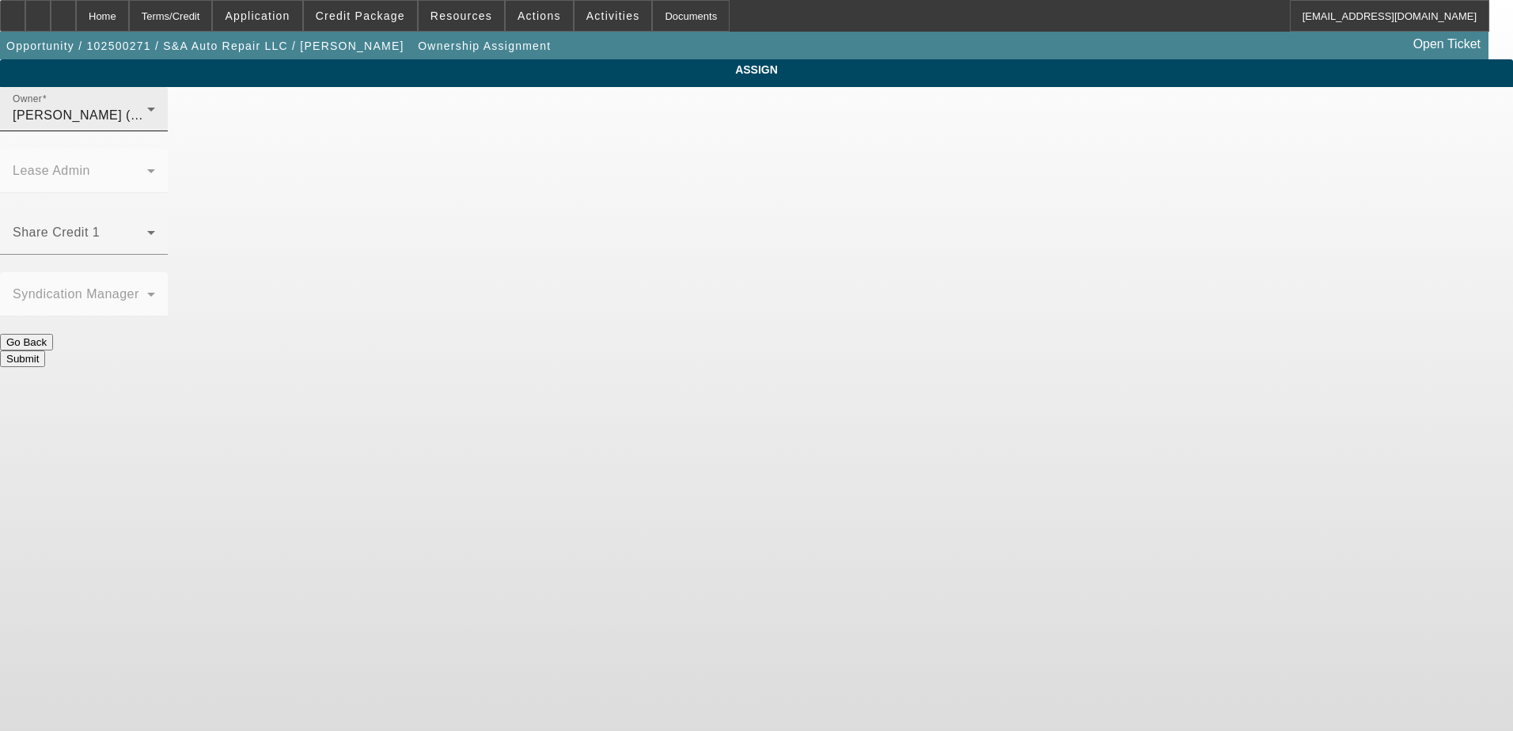
click at [147, 125] on div "[PERSON_NAME] (Lvl 1)" at bounding box center [80, 115] width 135 height 19
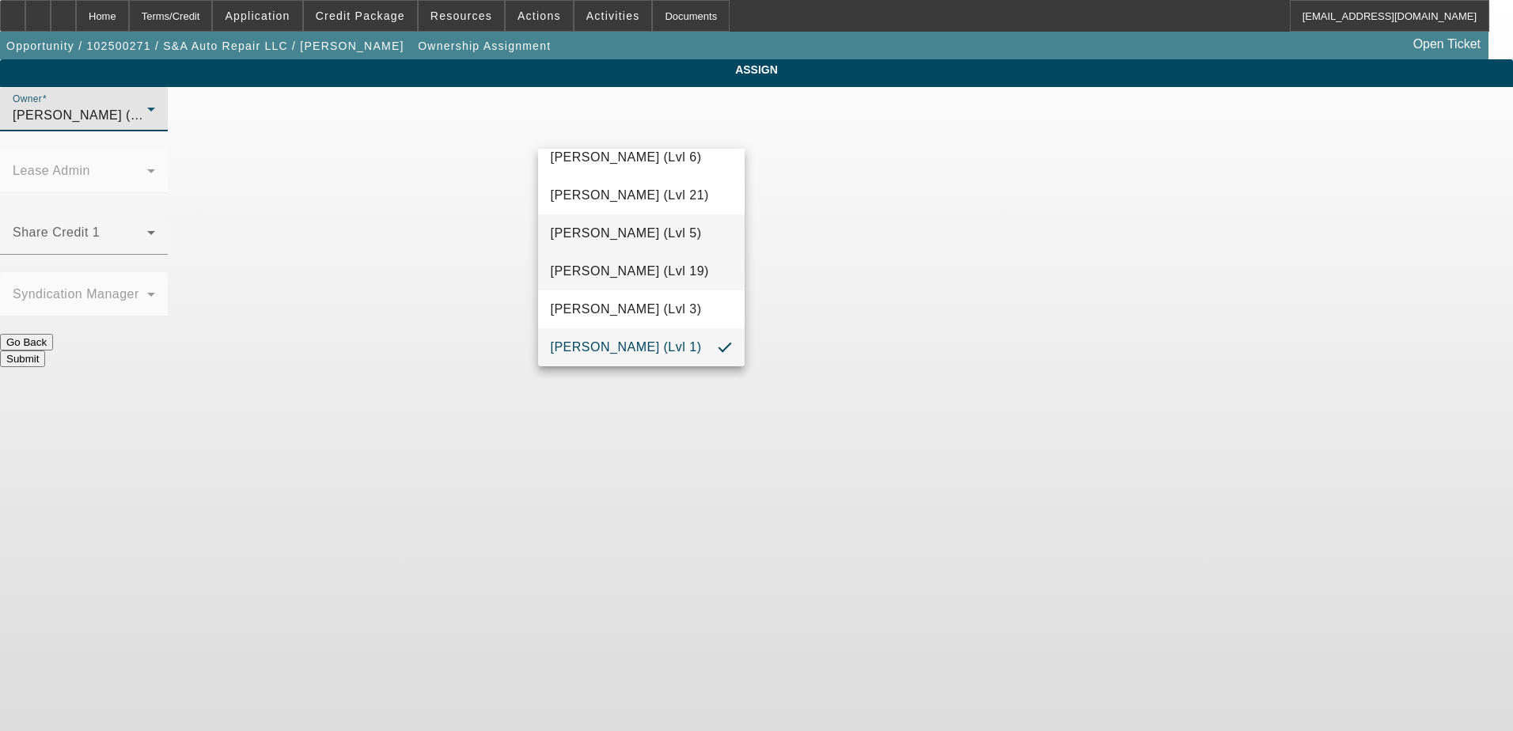
scroll to position [1070, 0]
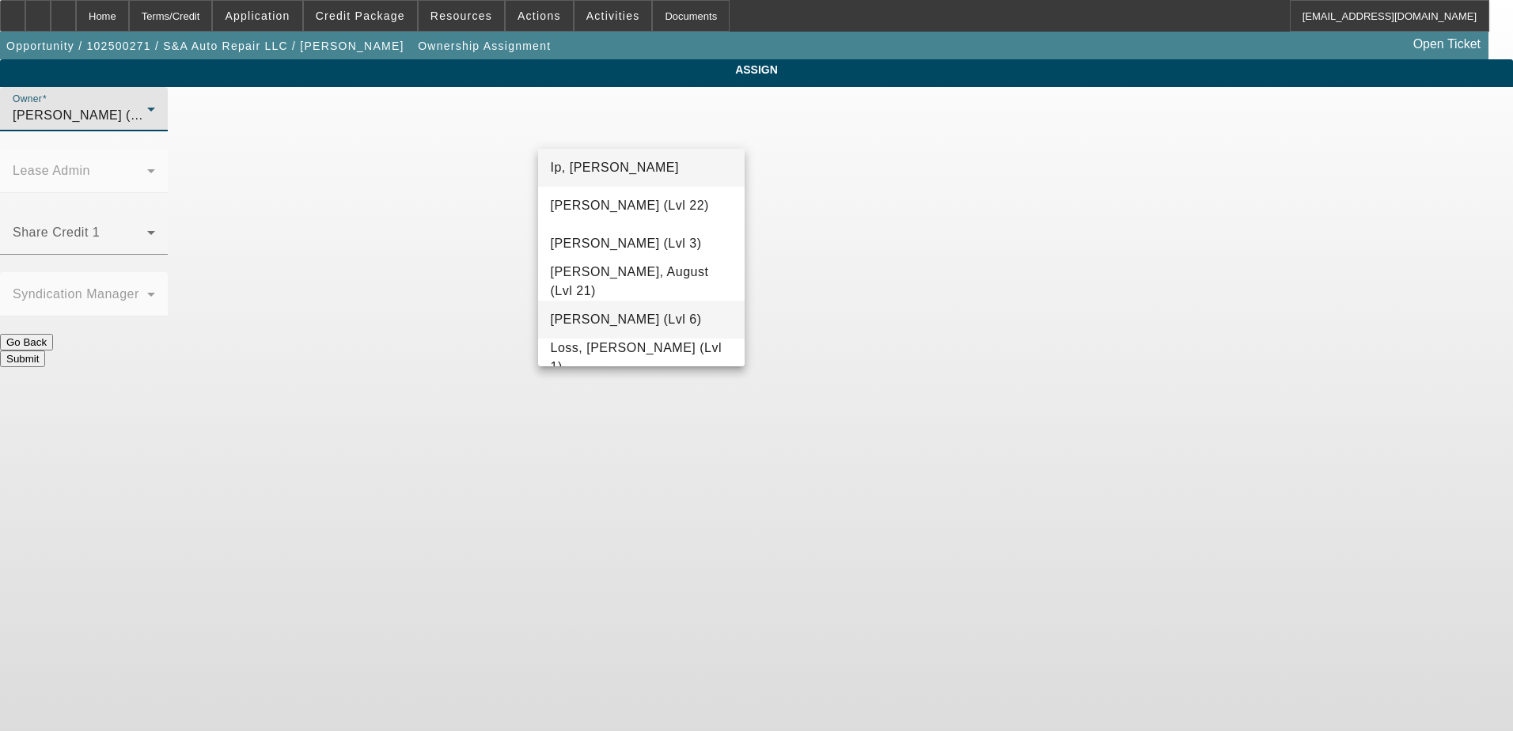
click at [660, 317] on span "[PERSON_NAME] (Lvl 6)" at bounding box center [626, 319] width 151 height 19
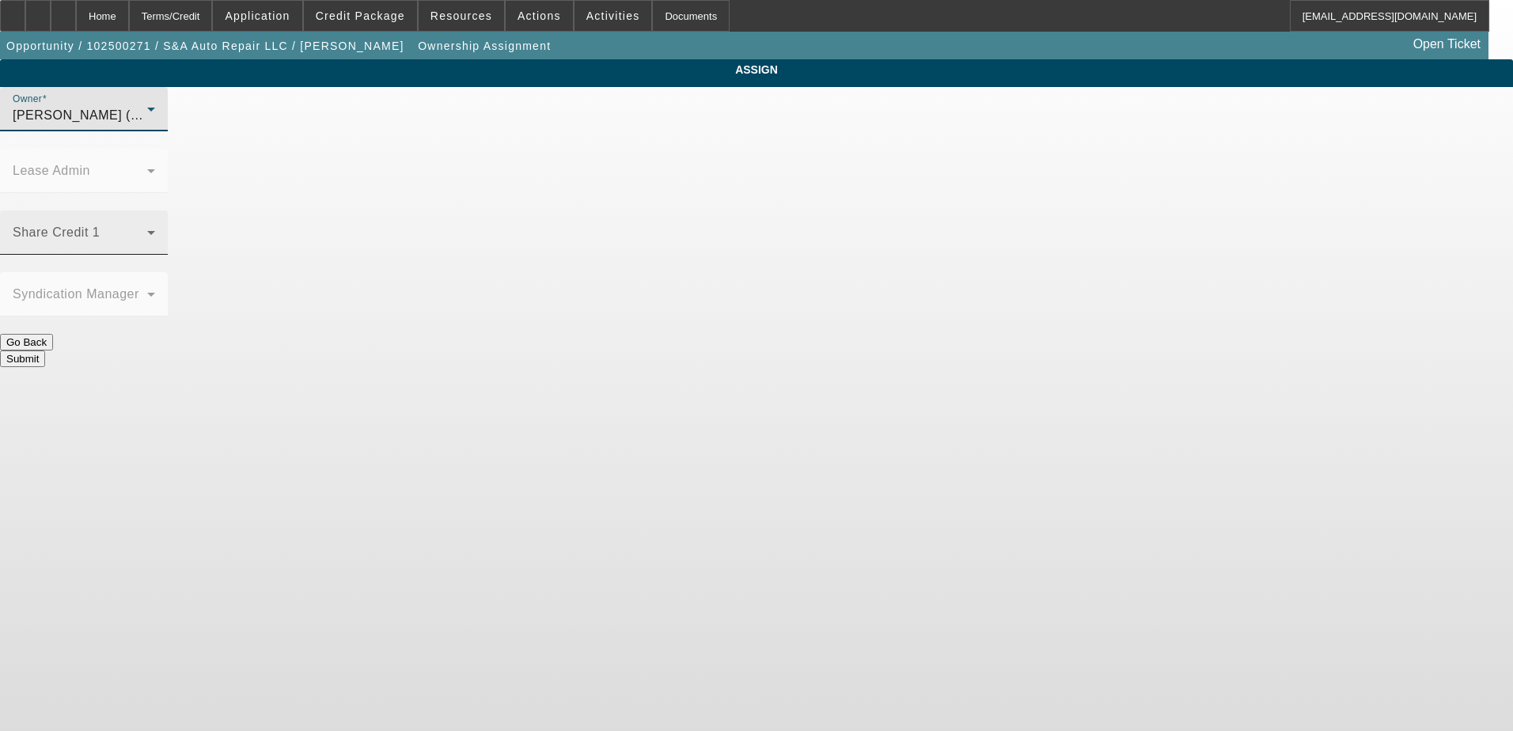
click at [147, 230] on span at bounding box center [80, 239] width 135 height 19
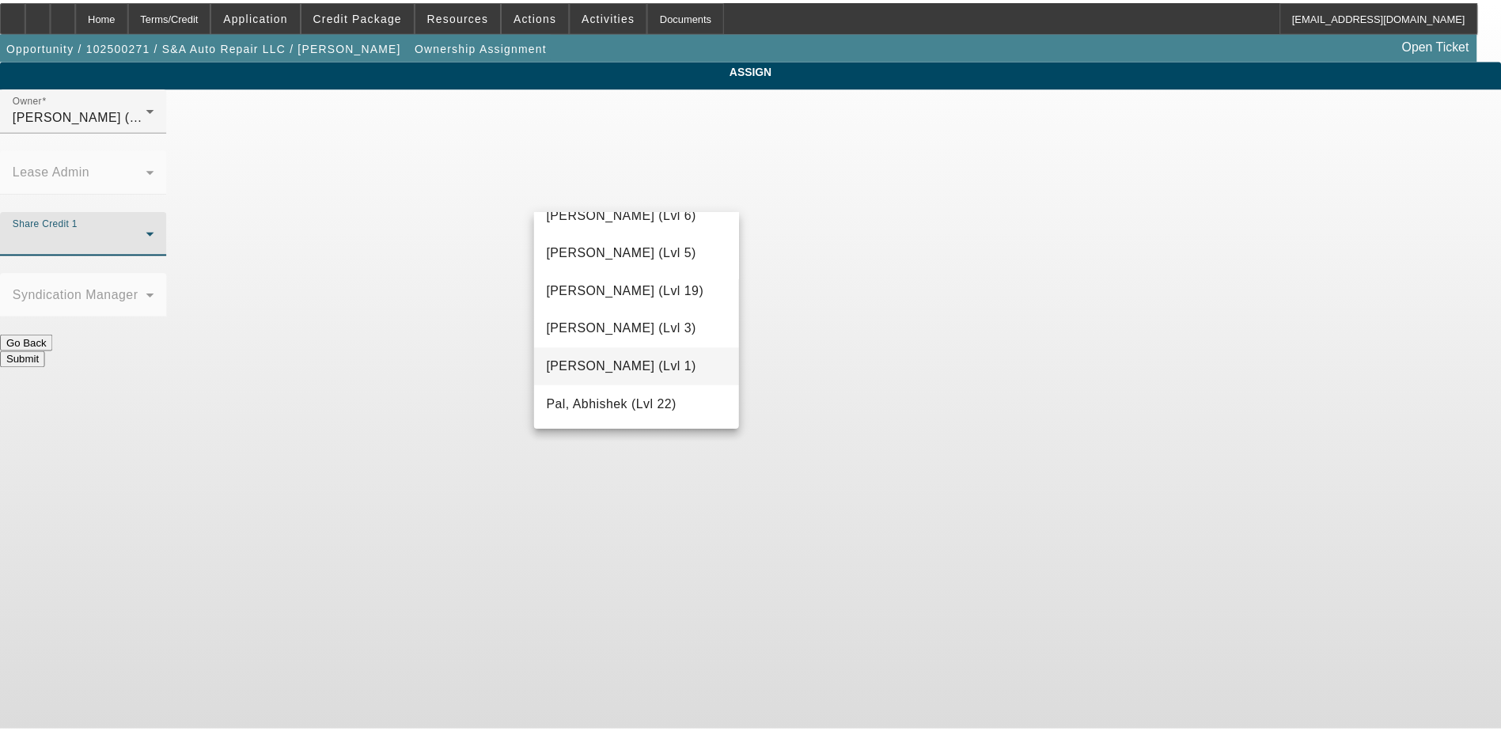
scroll to position [1391, 0]
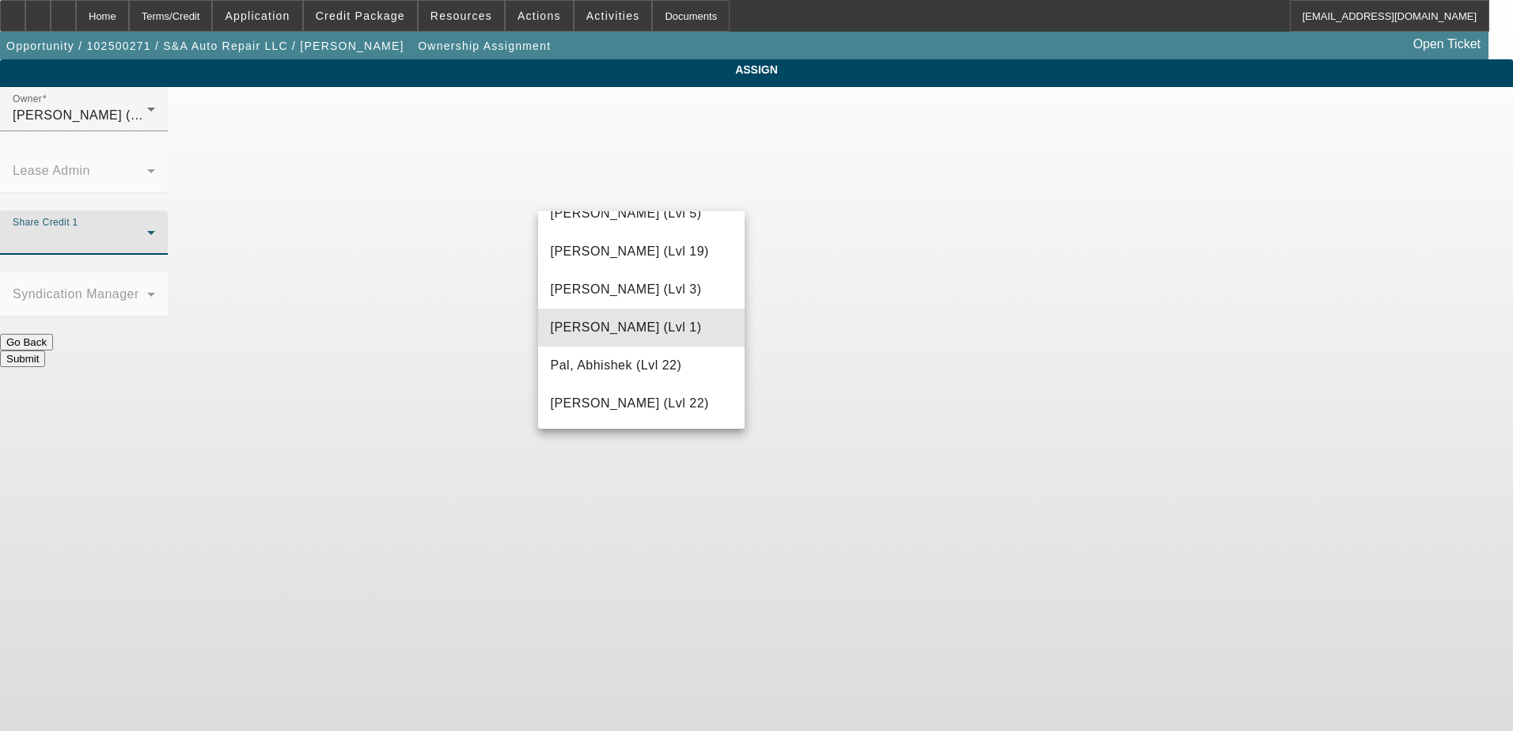
drag, startPoint x: 643, startPoint y: 327, endPoint x: 650, endPoint y: 323, distance: 8.1
click at [641, 328] on span "[PERSON_NAME] (Lvl 1)" at bounding box center [626, 327] width 151 height 19
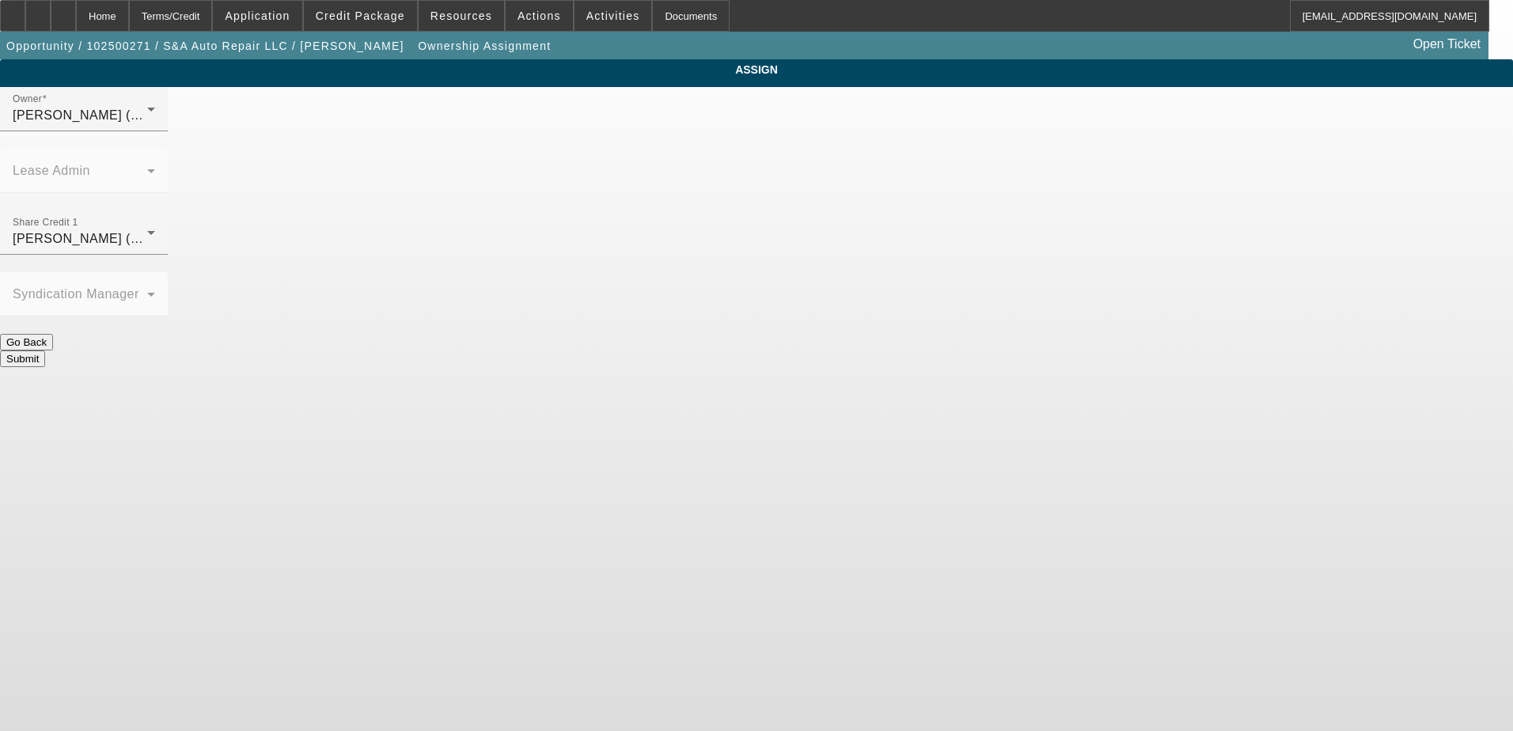
click at [45, 351] on button "Submit" at bounding box center [22, 359] width 45 height 17
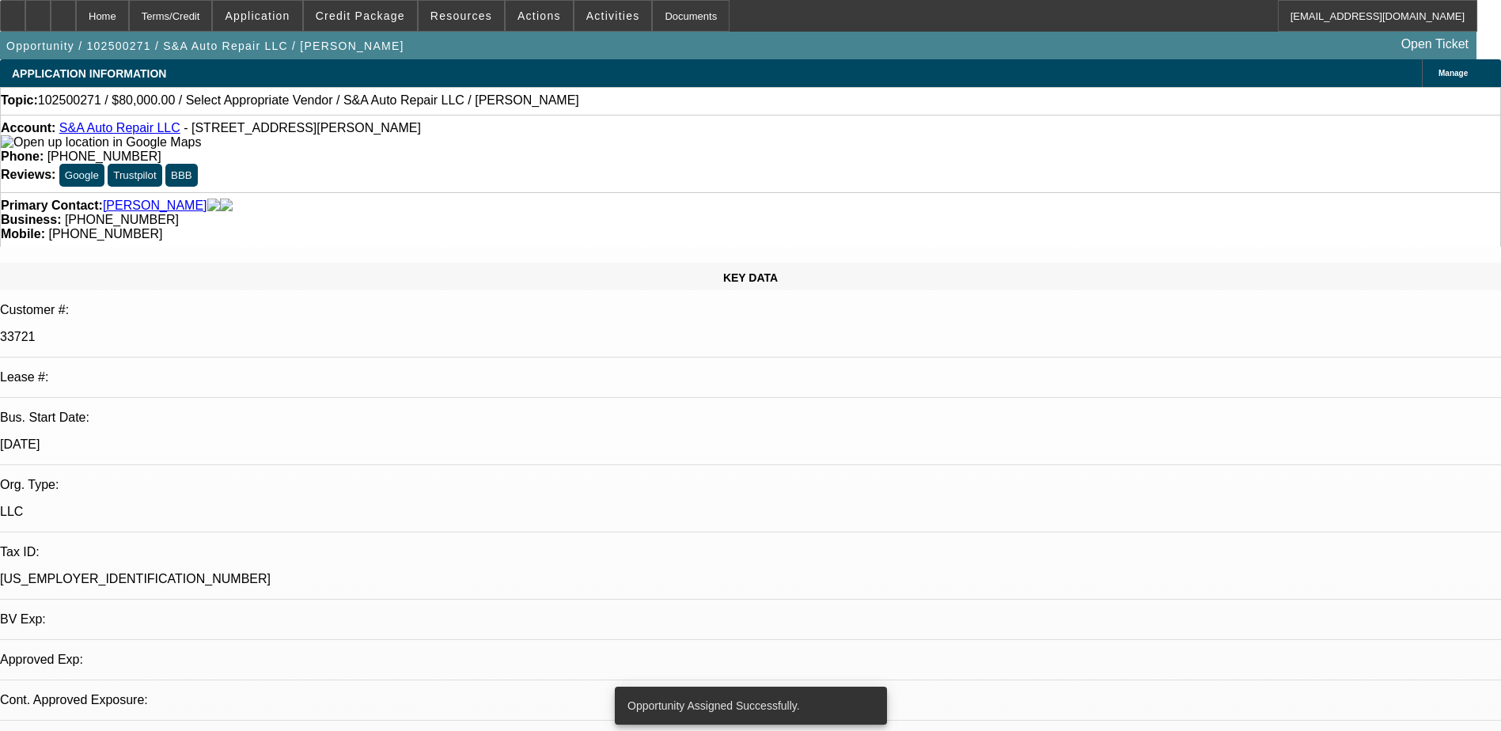
select select "0"
select select "2"
select select "0.1"
select select "4"
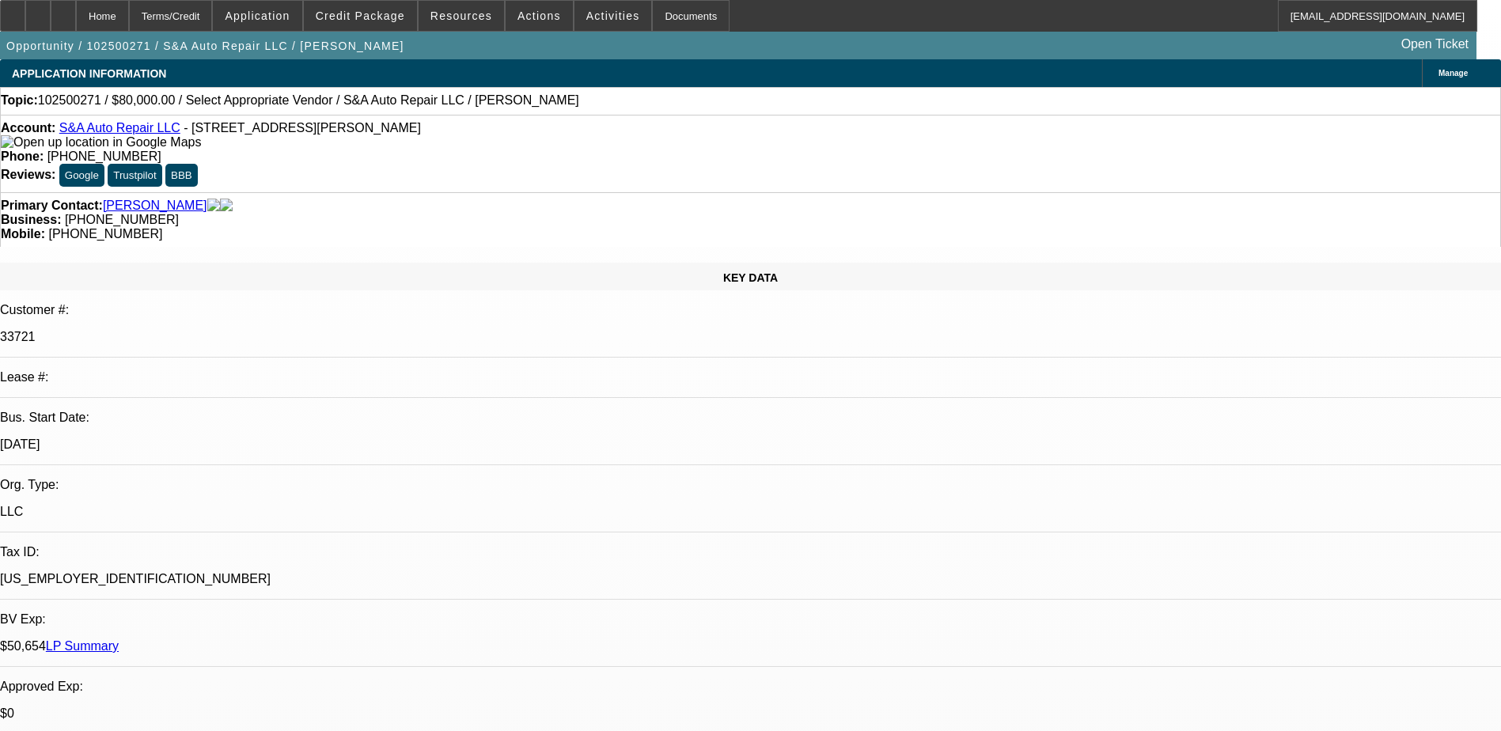
radio input "true"
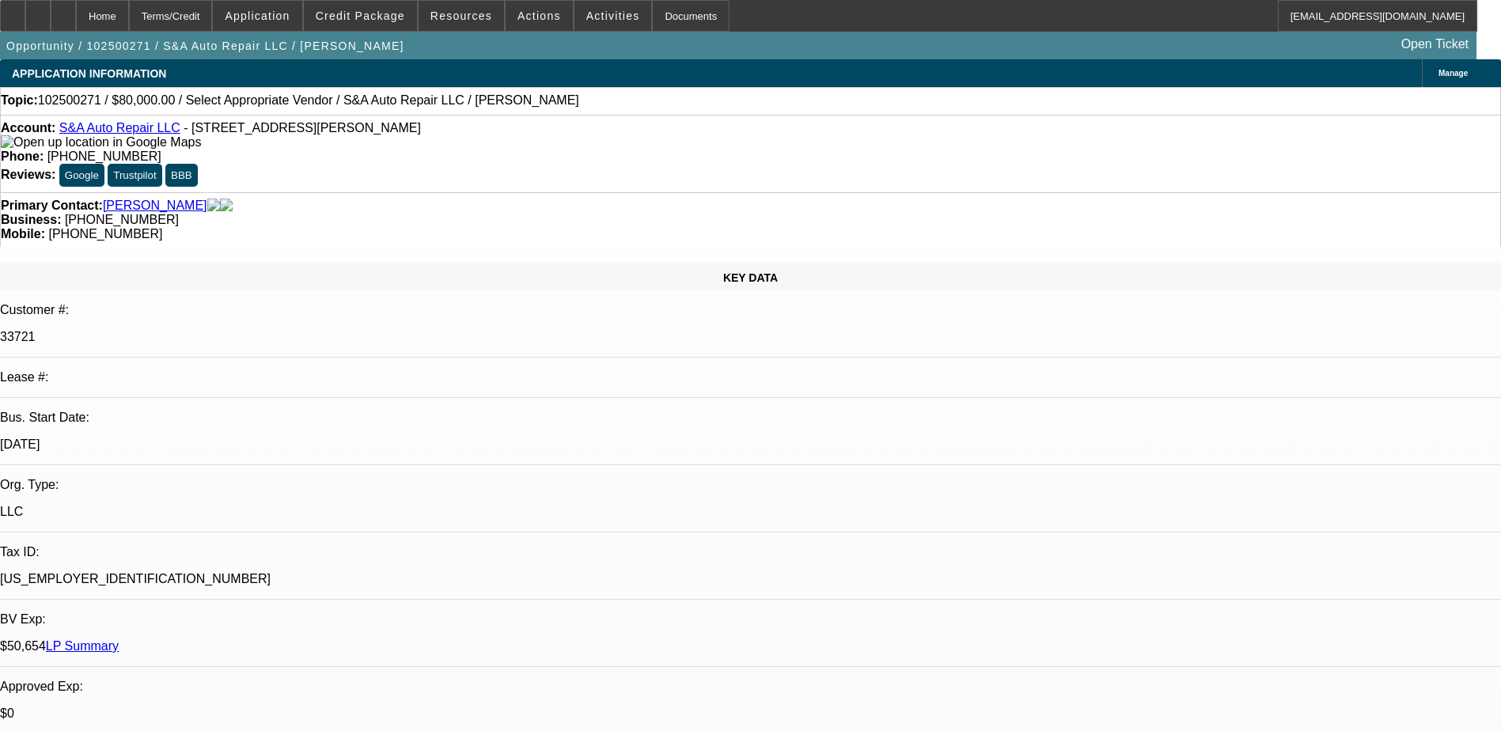
type textarea "[PERSON_NAME] is looking at adding a rollback to his fleet of 7 trucks. The rol…"
radio input "true"
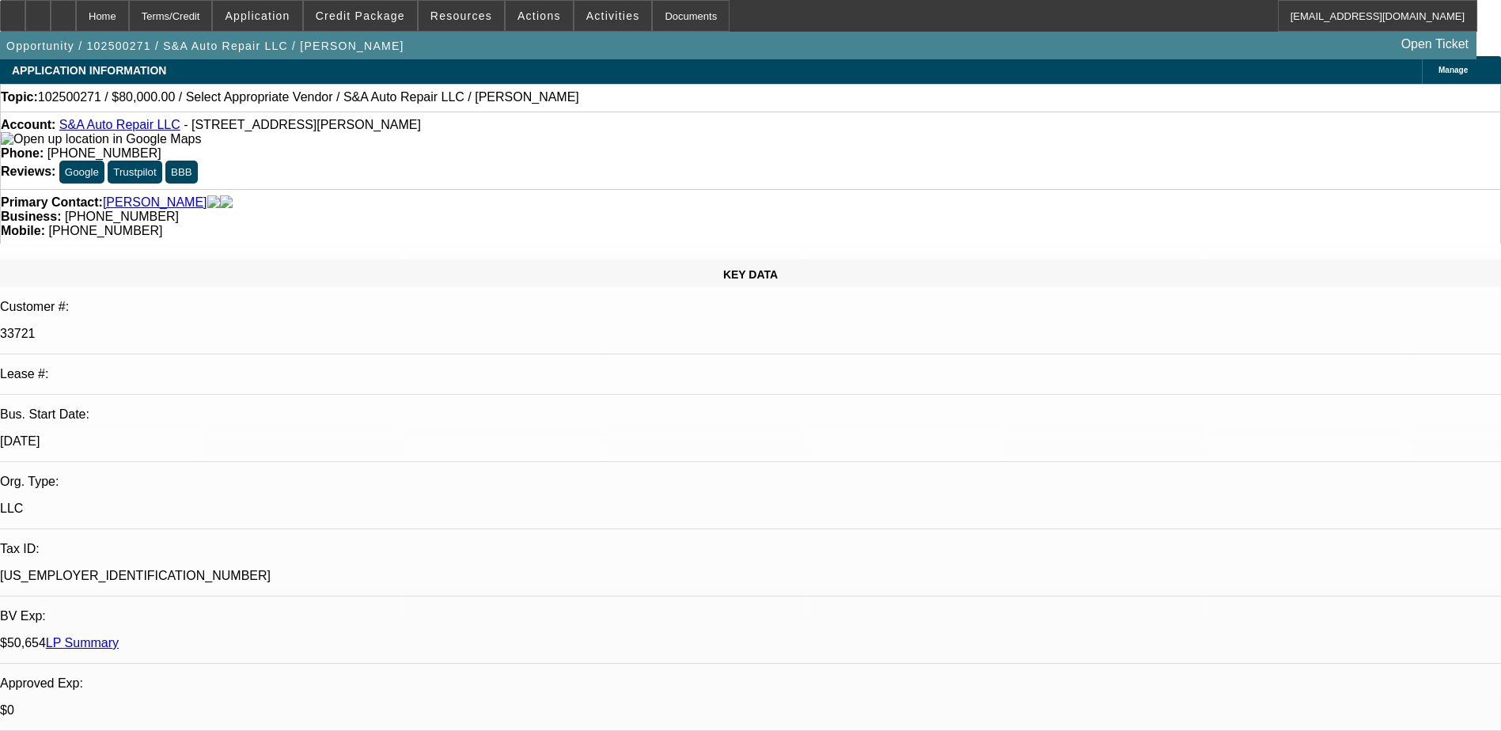
scroll to position [0, 0]
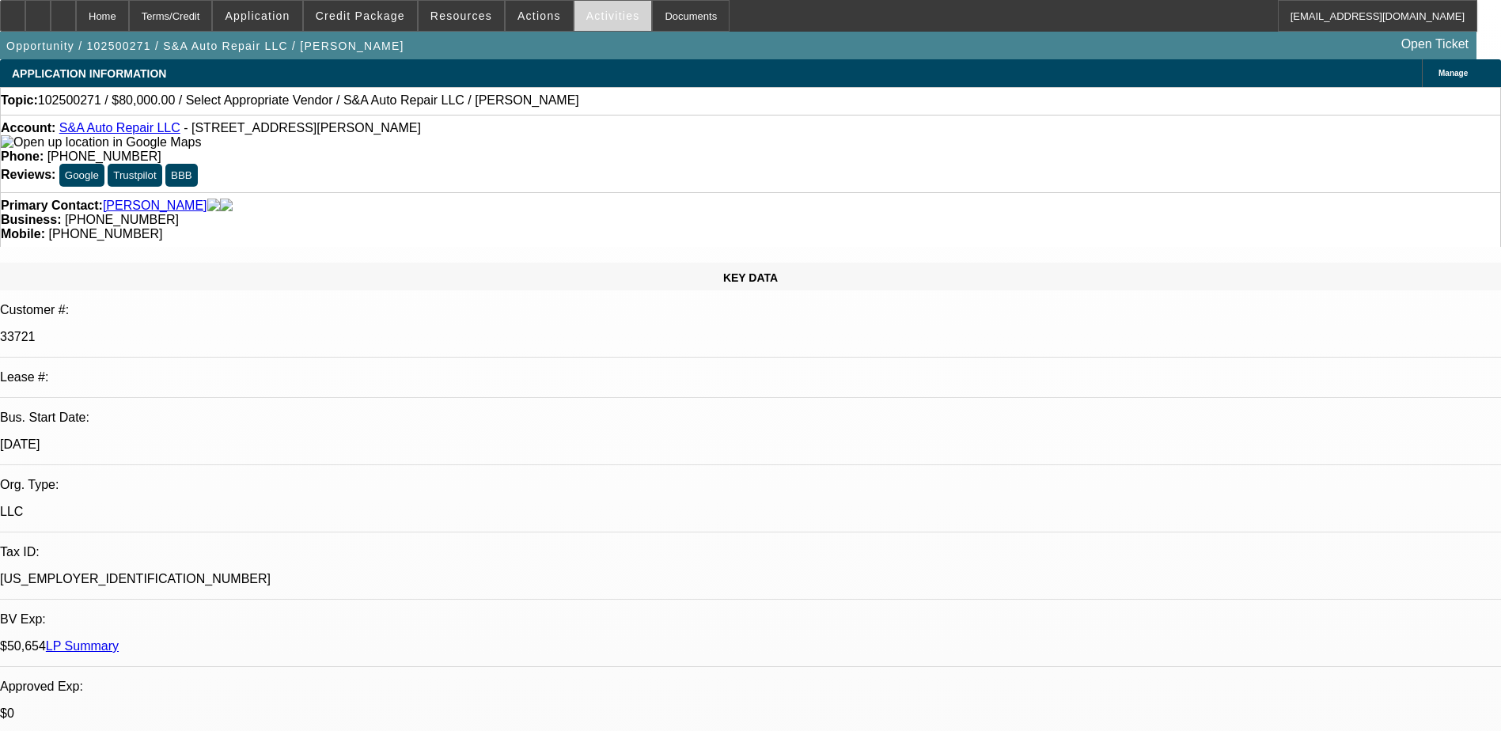
click at [575, 5] on span at bounding box center [614, 16] width 78 height 38
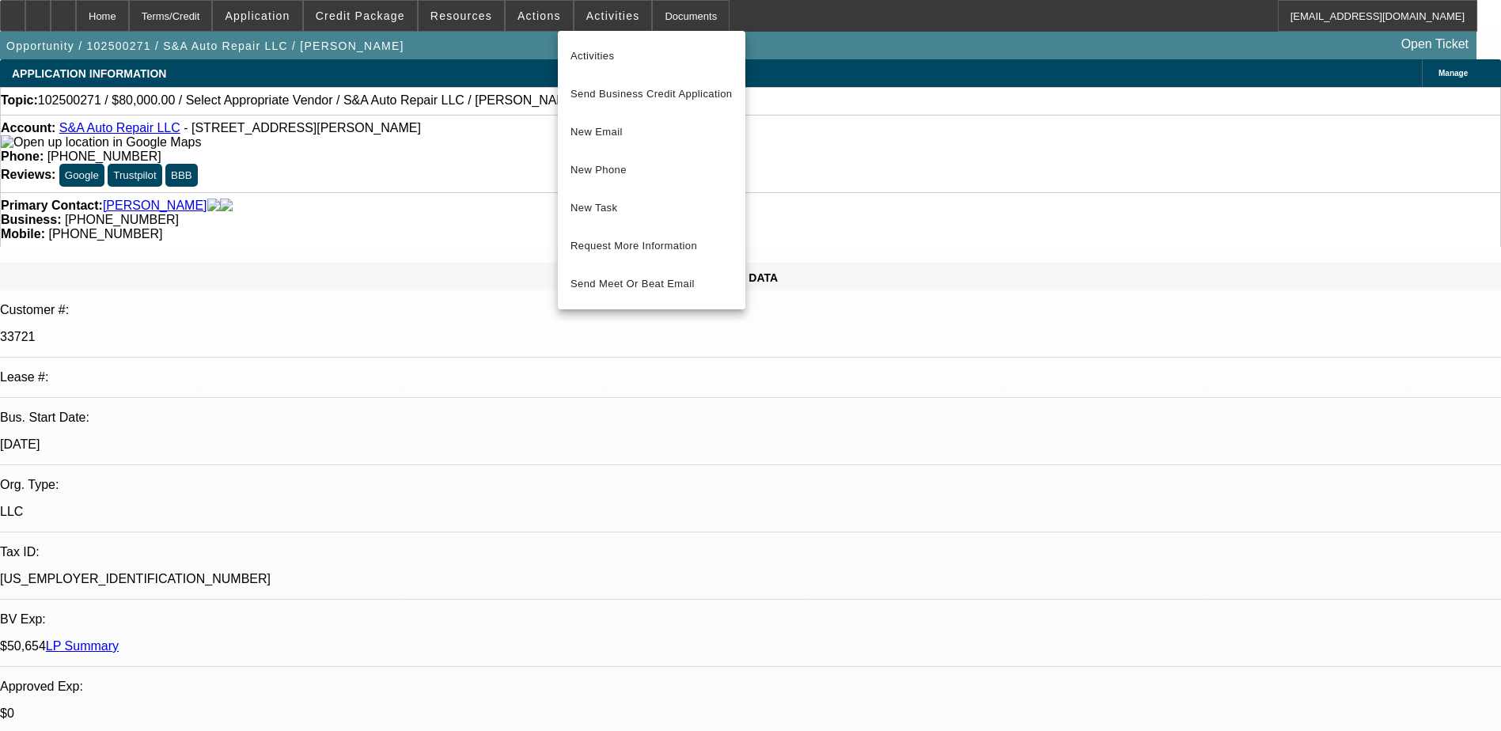
click at [457, 142] on div at bounding box center [750, 365] width 1501 height 731
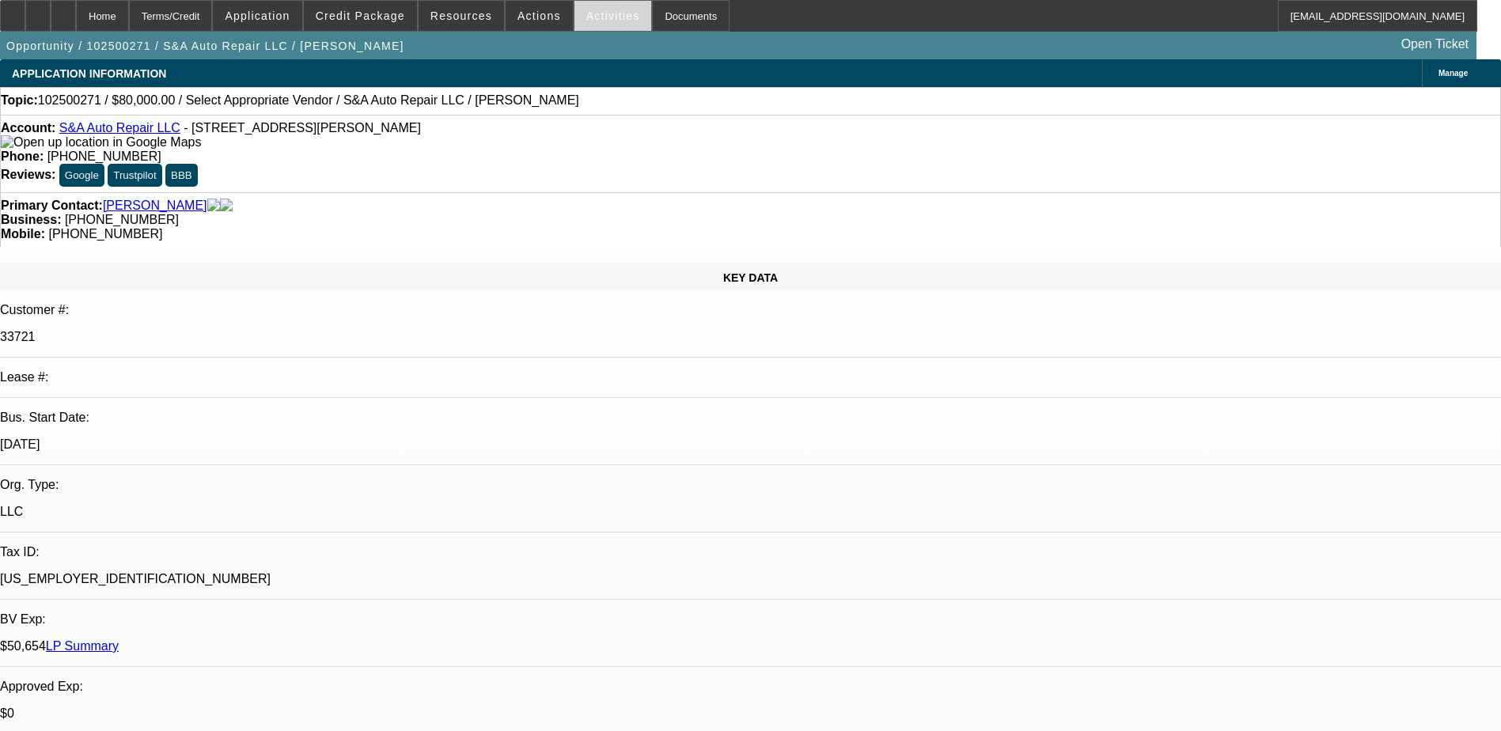
click at [587, 16] on span "Activities" at bounding box center [614, 15] width 54 height 13
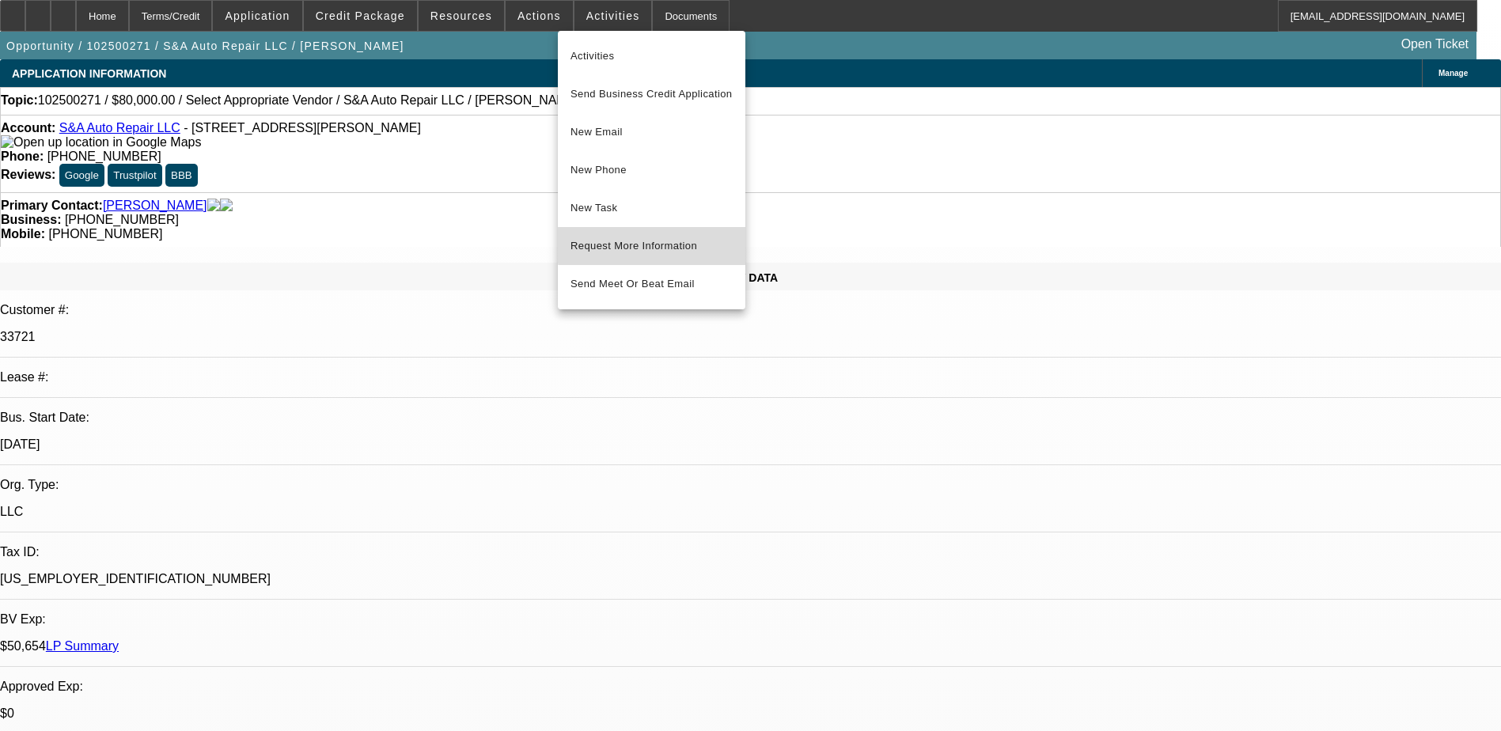
click at [660, 245] on span "Request More Information" at bounding box center [652, 246] width 162 height 19
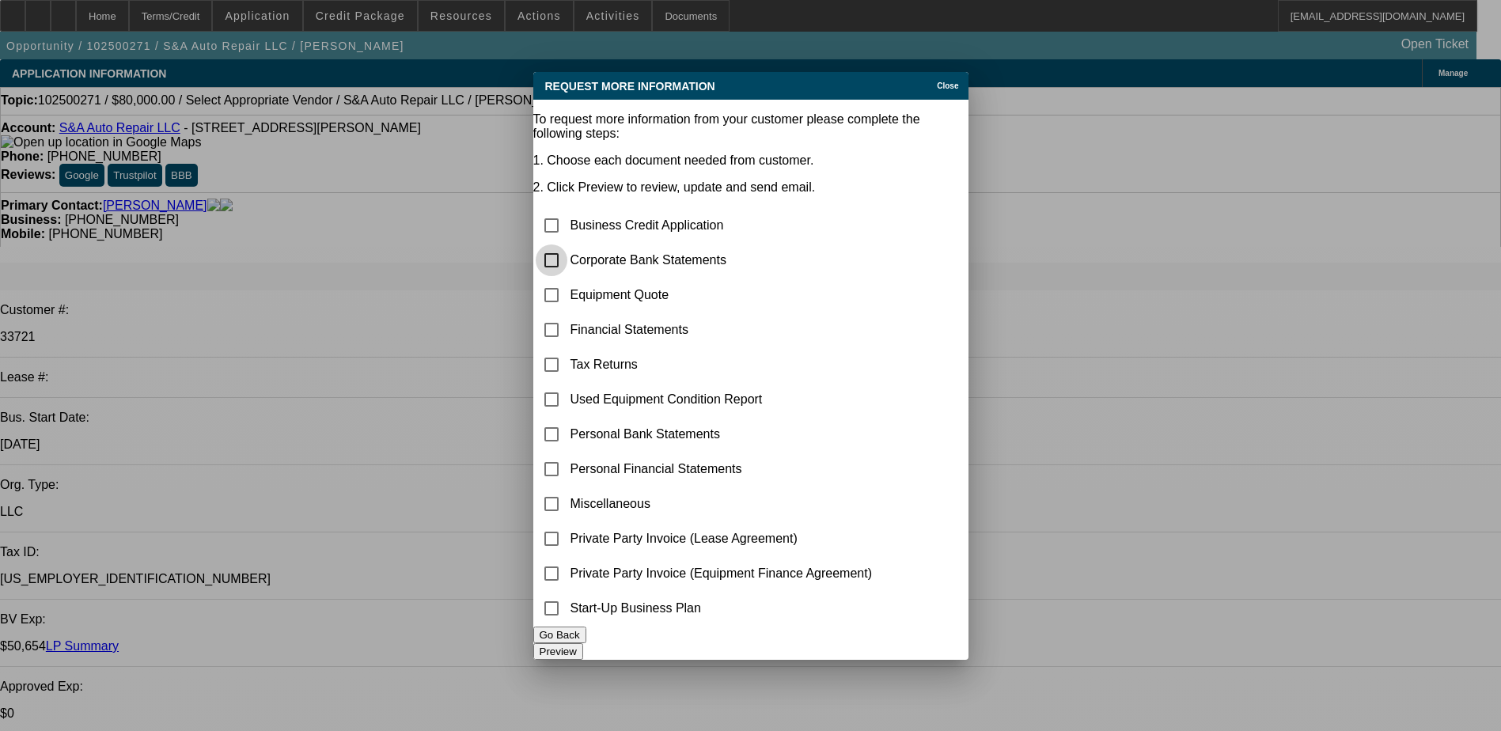
click at [568, 245] on input "checkbox" at bounding box center [552, 261] width 32 height 32
checkbox input "true"
drag, startPoint x: 575, startPoint y: 239, endPoint x: 602, endPoint y: 256, distance: 31.0
click at [568, 279] on input "checkbox" at bounding box center [552, 295] width 32 height 32
checkbox input "true"
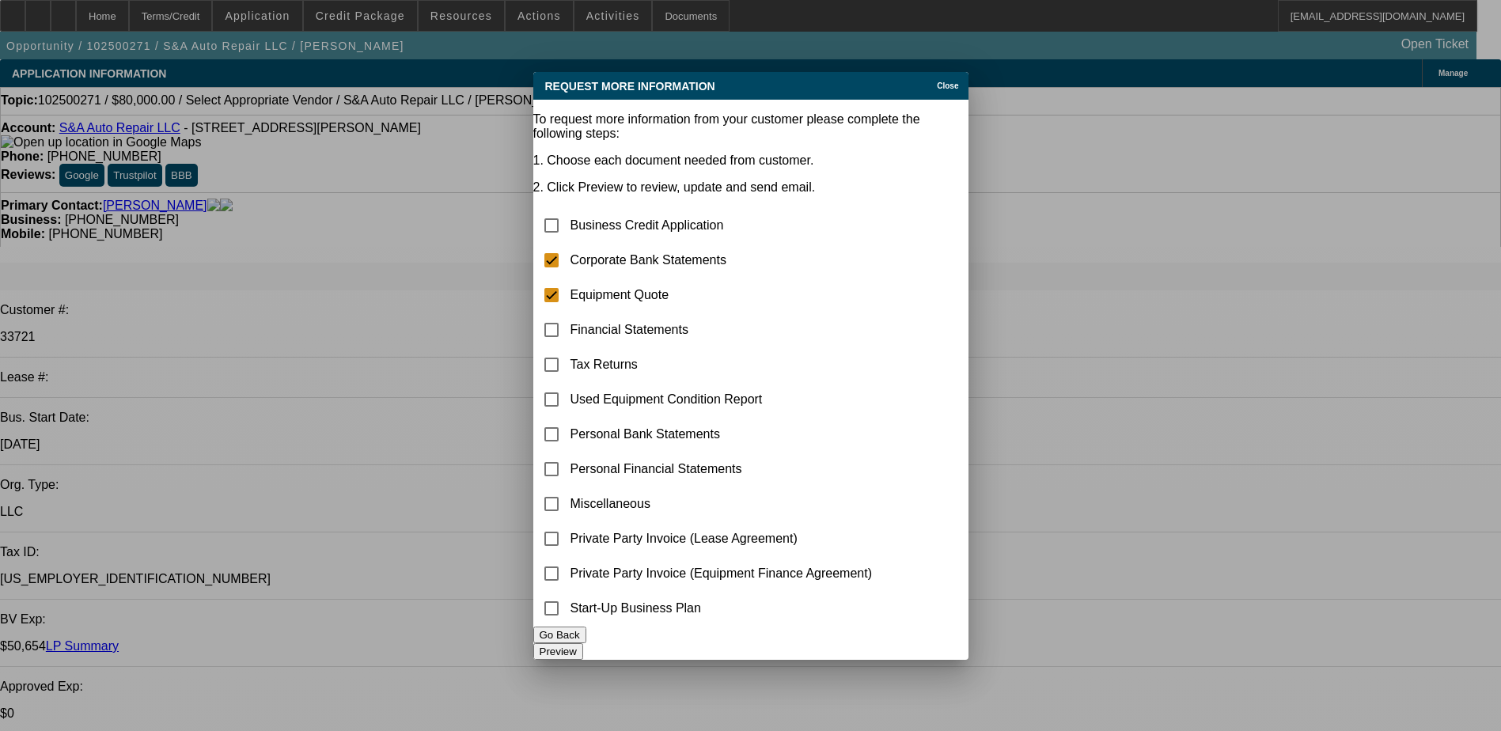
click at [583, 645] on button "Preview" at bounding box center [558, 651] width 50 height 17
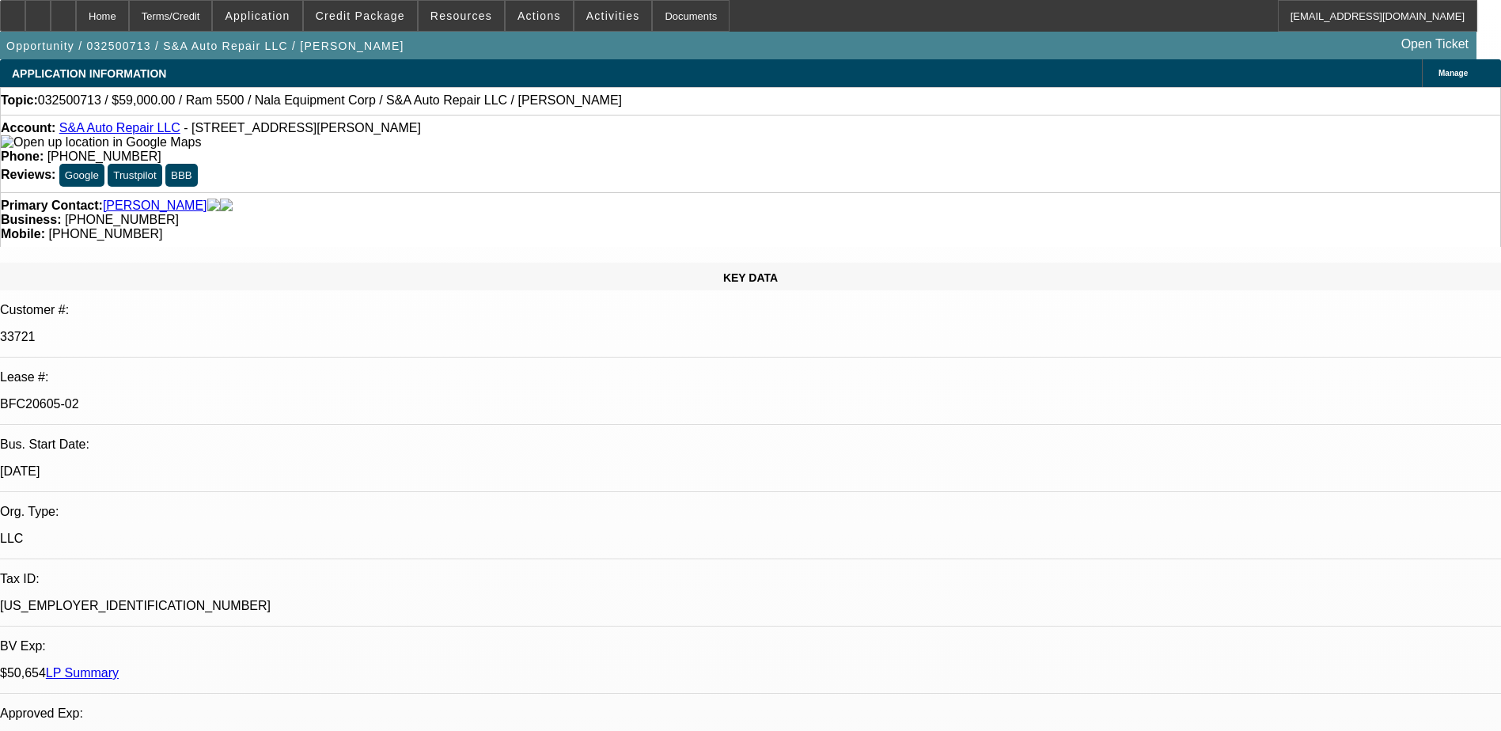
select select "0"
select select "2"
select select "0.1"
select select "0"
select select "2"
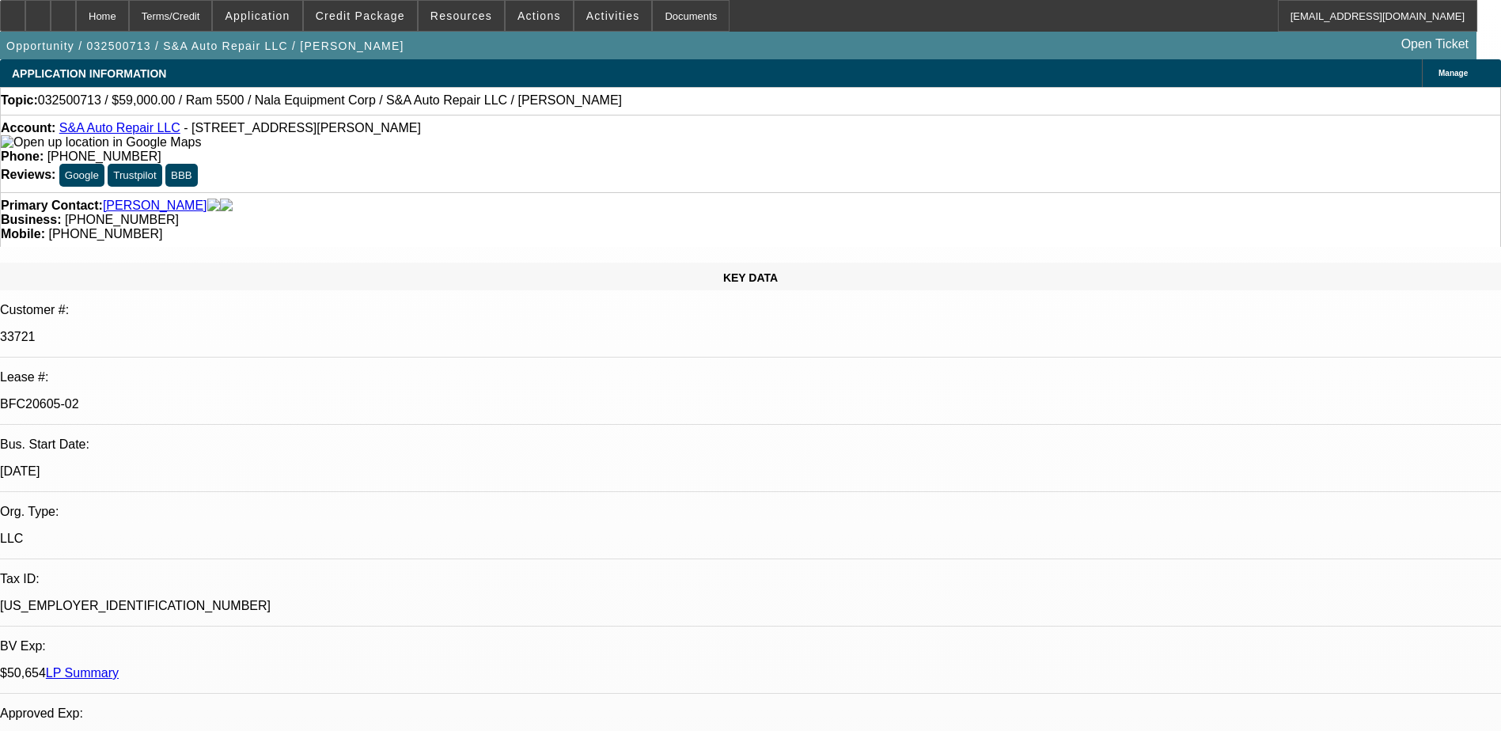
select select "0.1"
select select "0"
select select "2"
select select "0.1"
select select "0"
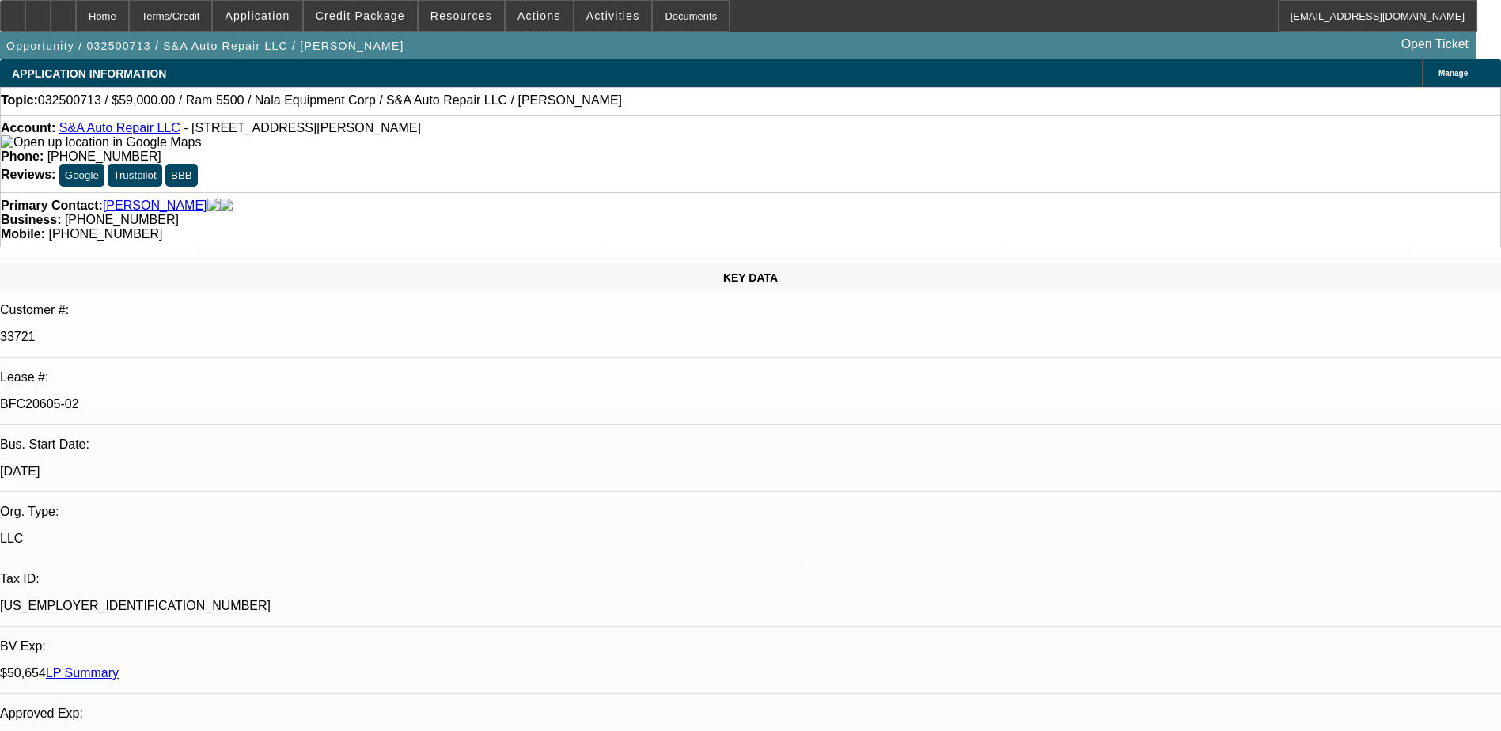
select select "0"
select select "0.1"
select select "1"
select select "2"
select select "4"
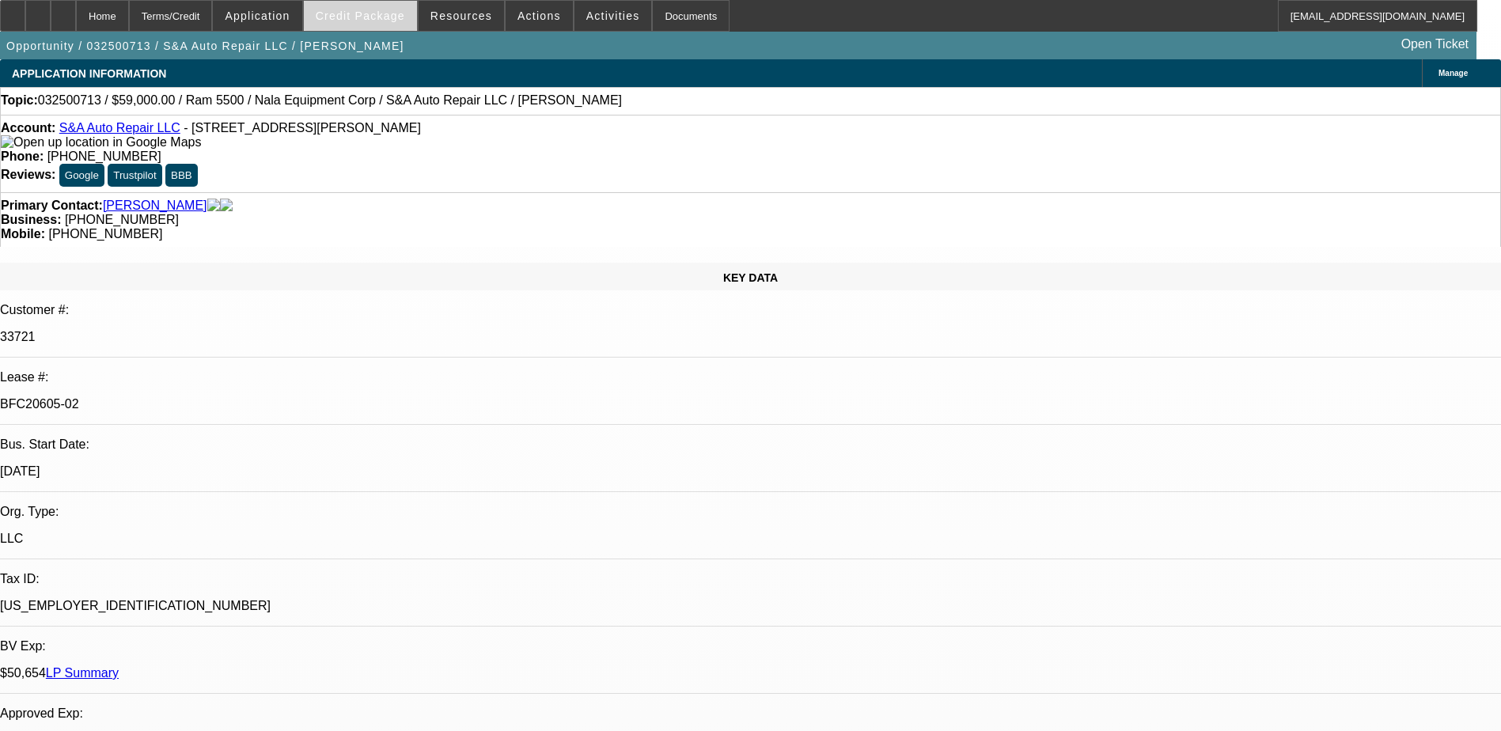
select select "1"
select select "2"
select select "4"
select select "1"
select select "2"
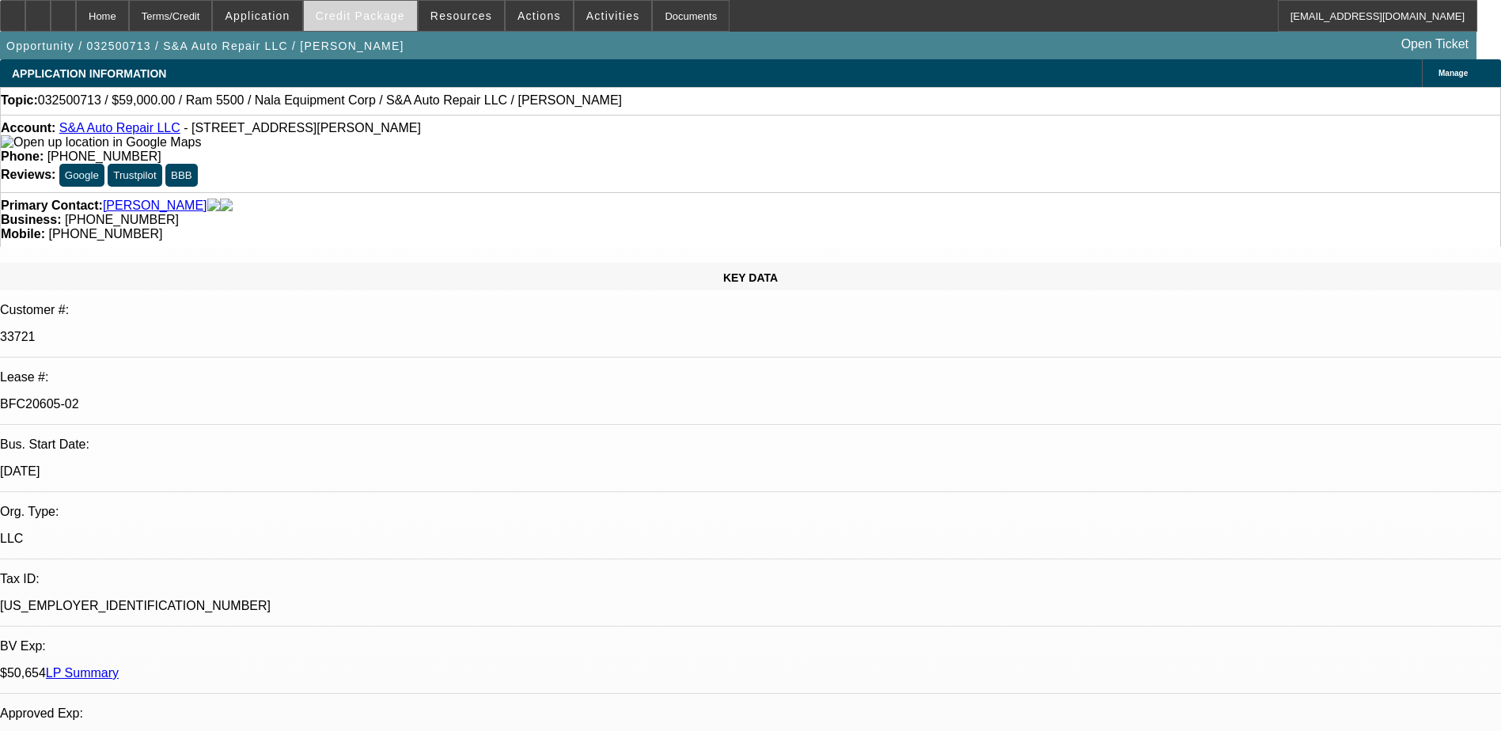
select select "4"
select select "1"
select select "4"
click at [397, 23] on span at bounding box center [360, 16] width 113 height 38
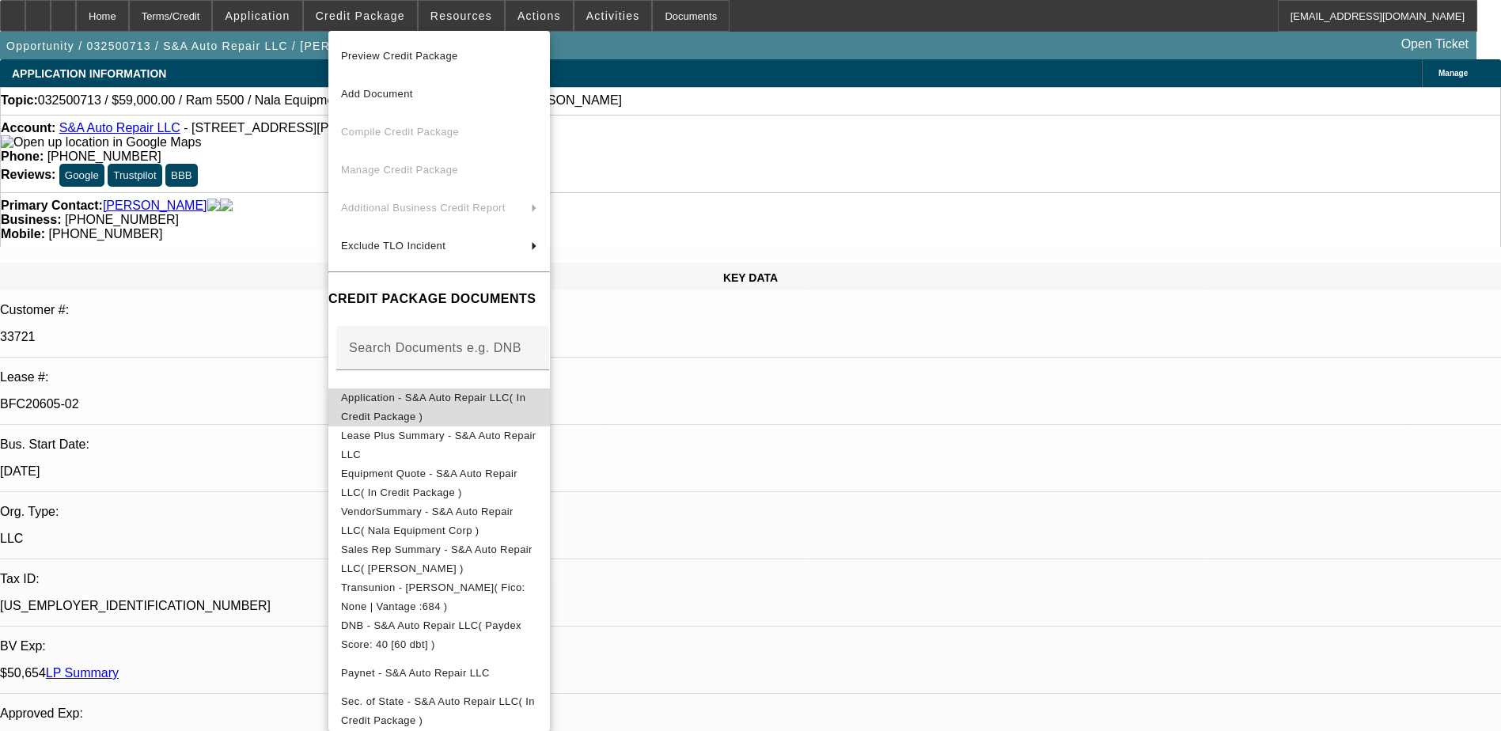
click at [440, 400] on span "Application - S&A Auto Repair LLC( In Credit Package )" at bounding box center [433, 407] width 184 height 31
